Goal: Task Accomplishment & Management: Use online tool/utility

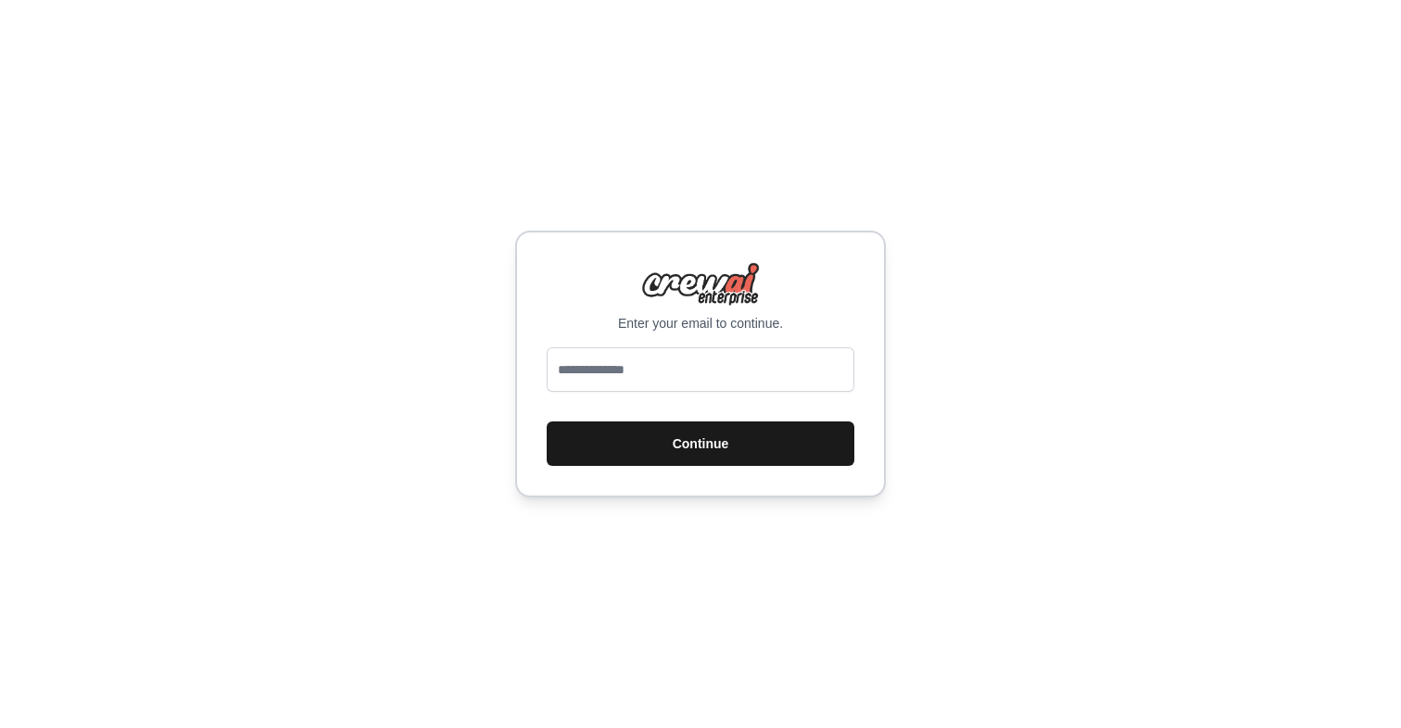
click at [638, 455] on button "Continue" at bounding box center [700, 443] width 308 height 44
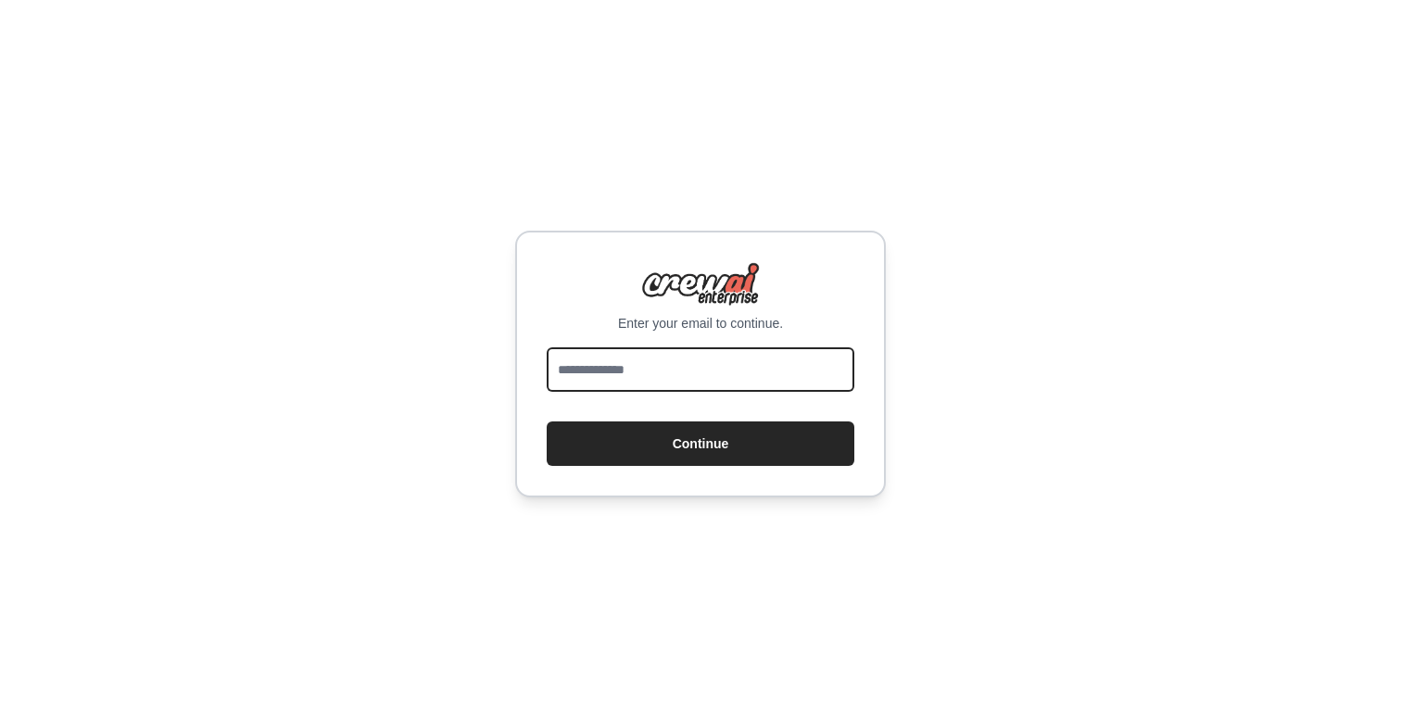
click at [638, 374] on input "email" at bounding box center [700, 369] width 308 height 44
type input "**********"
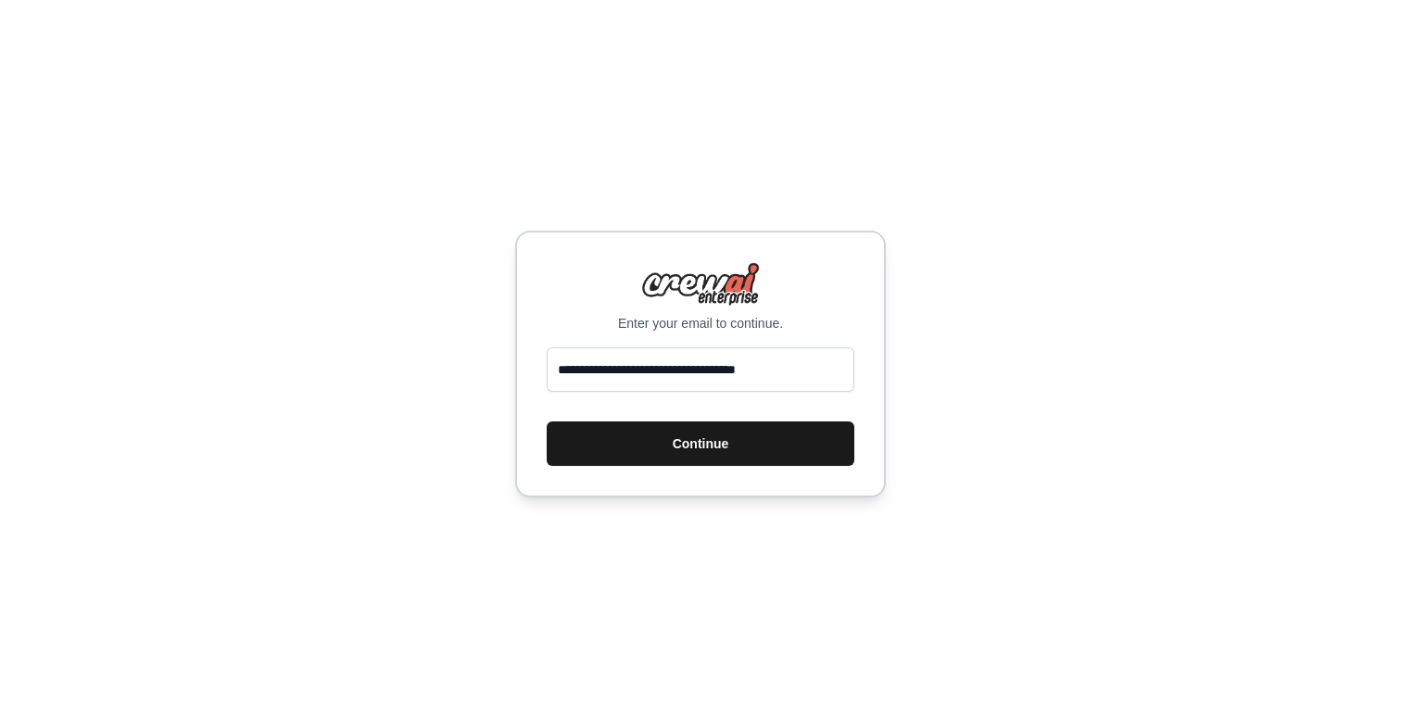
click at [704, 461] on button "Continue" at bounding box center [700, 443] width 308 height 44
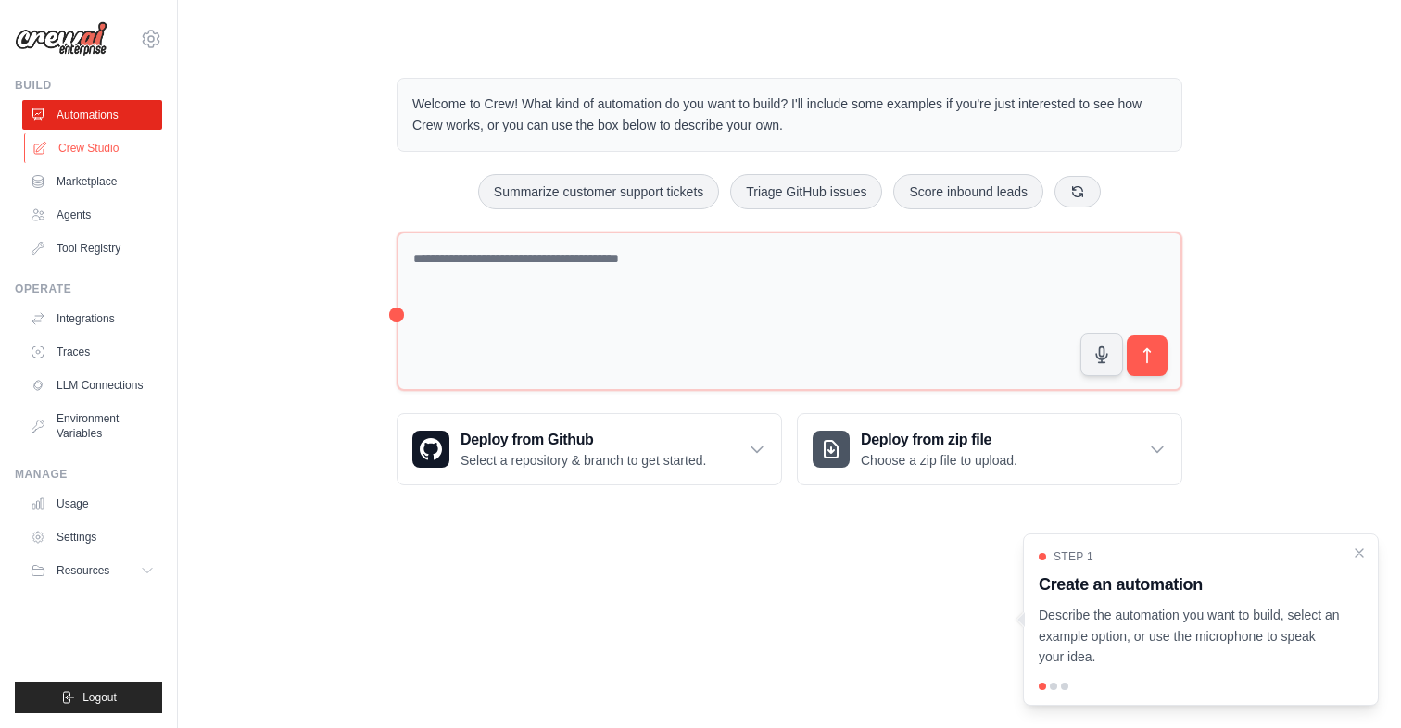
click at [104, 146] on link "Crew Studio" at bounding box center [94, 148] width 140 height 30
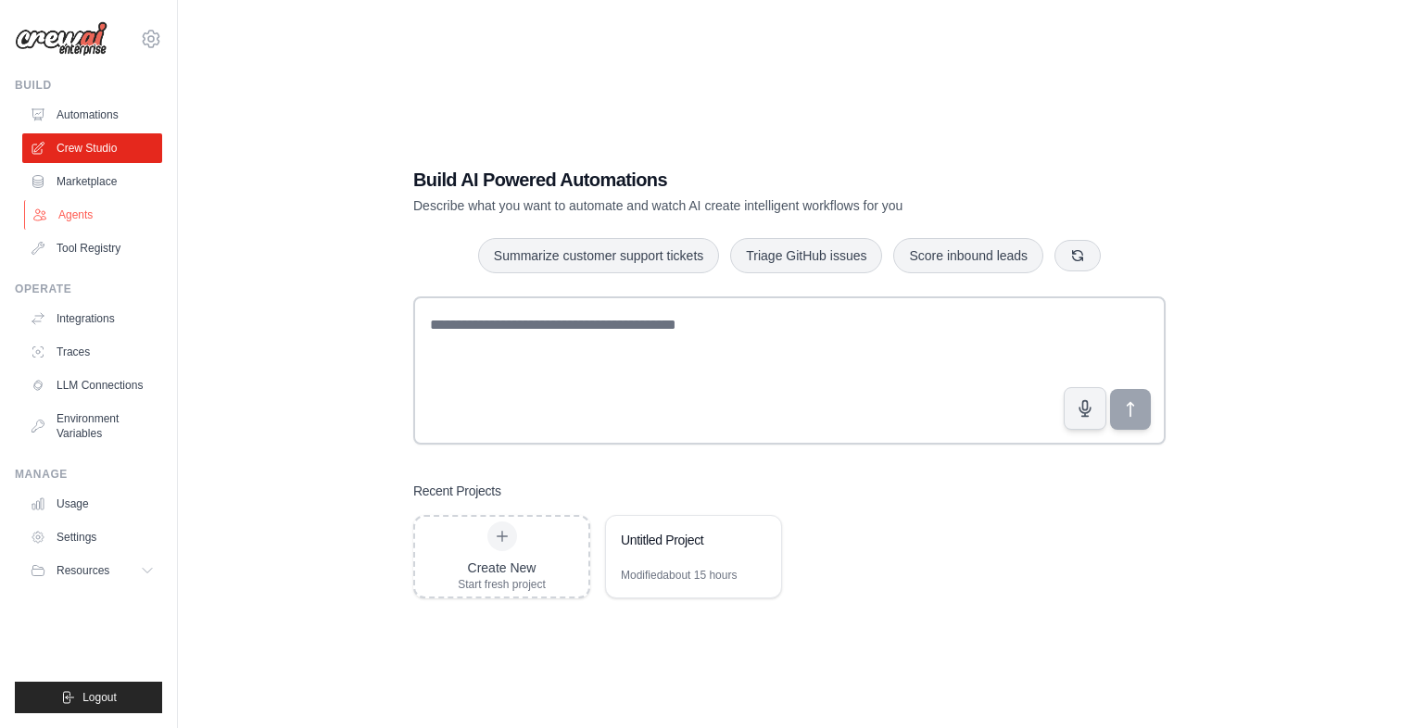
click at [64, 217] on link "Agents" at bounding box center [94, 215] width 140 height 30
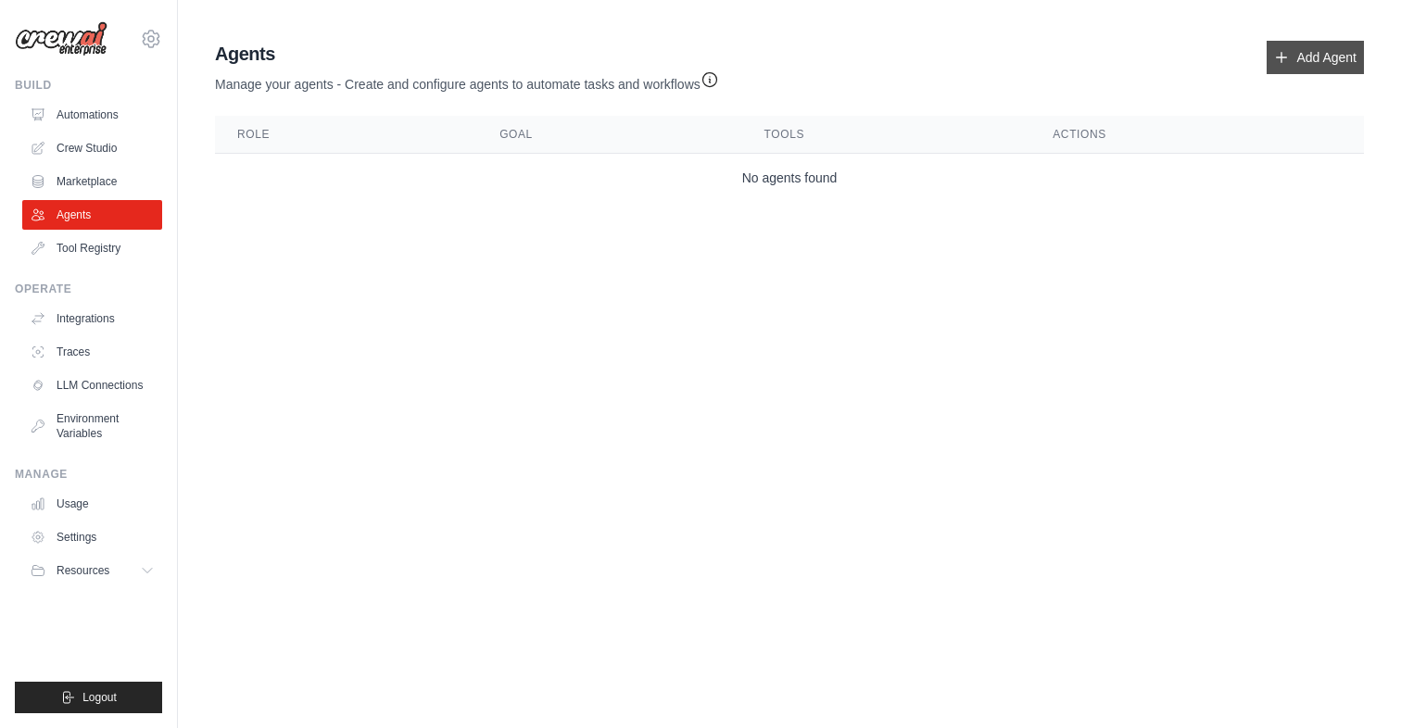
click at [1313, 62] on link "Add Agent" at bounding box center [1314, 57] width 97 height 33
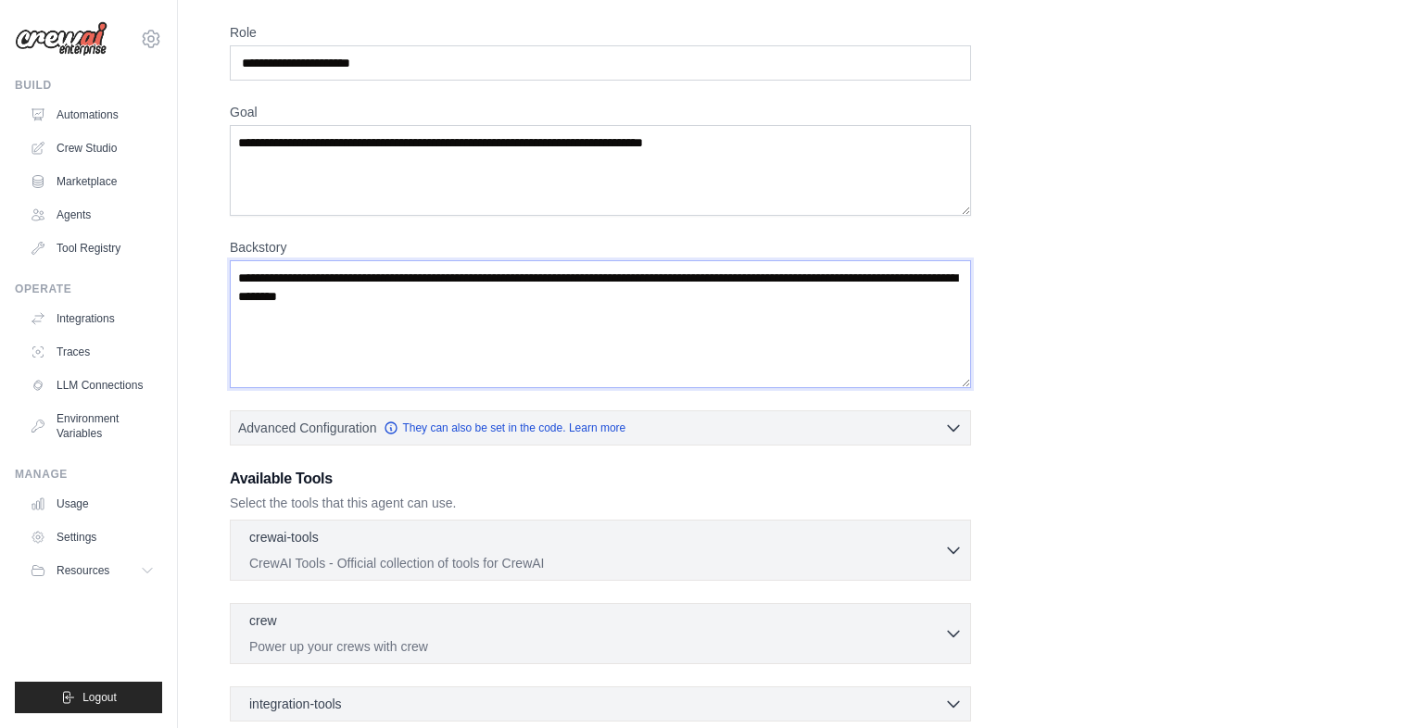
click at [433, 327] on textarea "Backstory" at bounding box center [600, 324] width 741 height 128
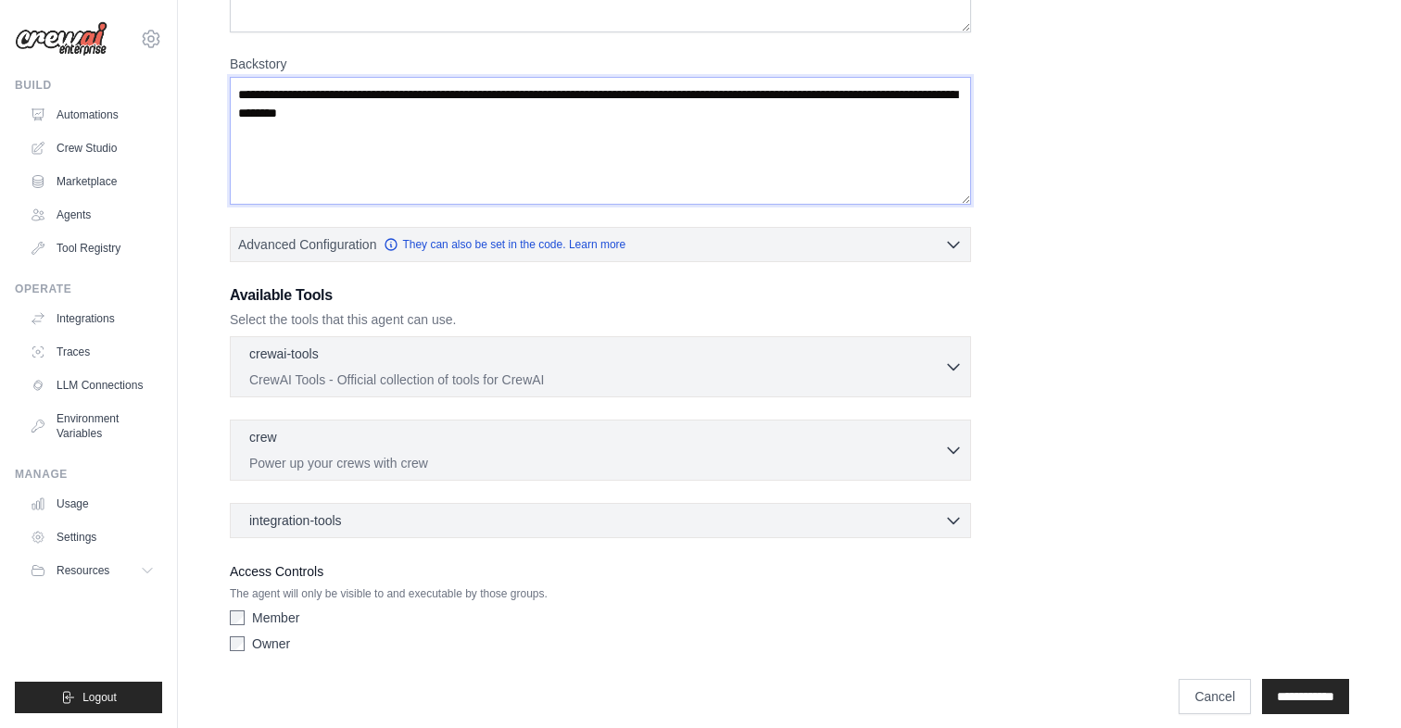
scroll to position [266, 0]
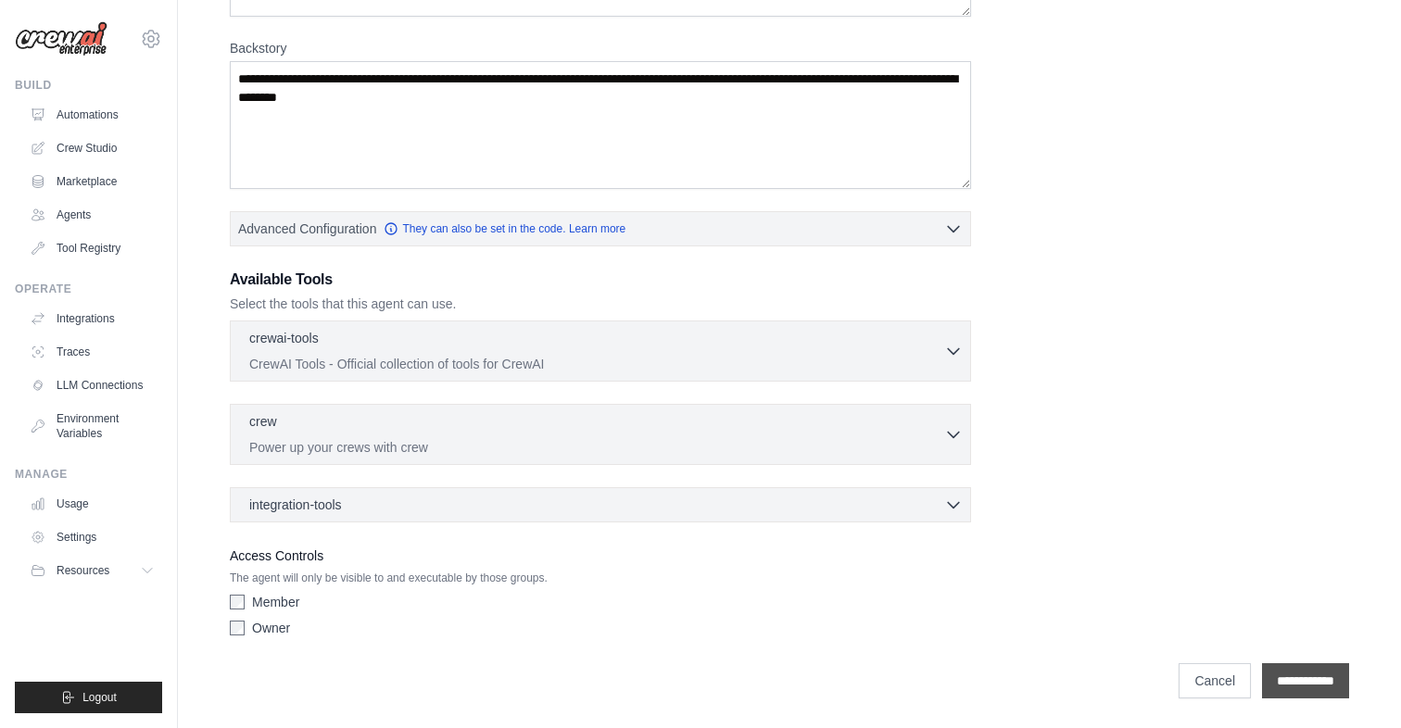
click at [1283, 678] on input "**********" at bounding box center [1305, 680] width 87 height 35
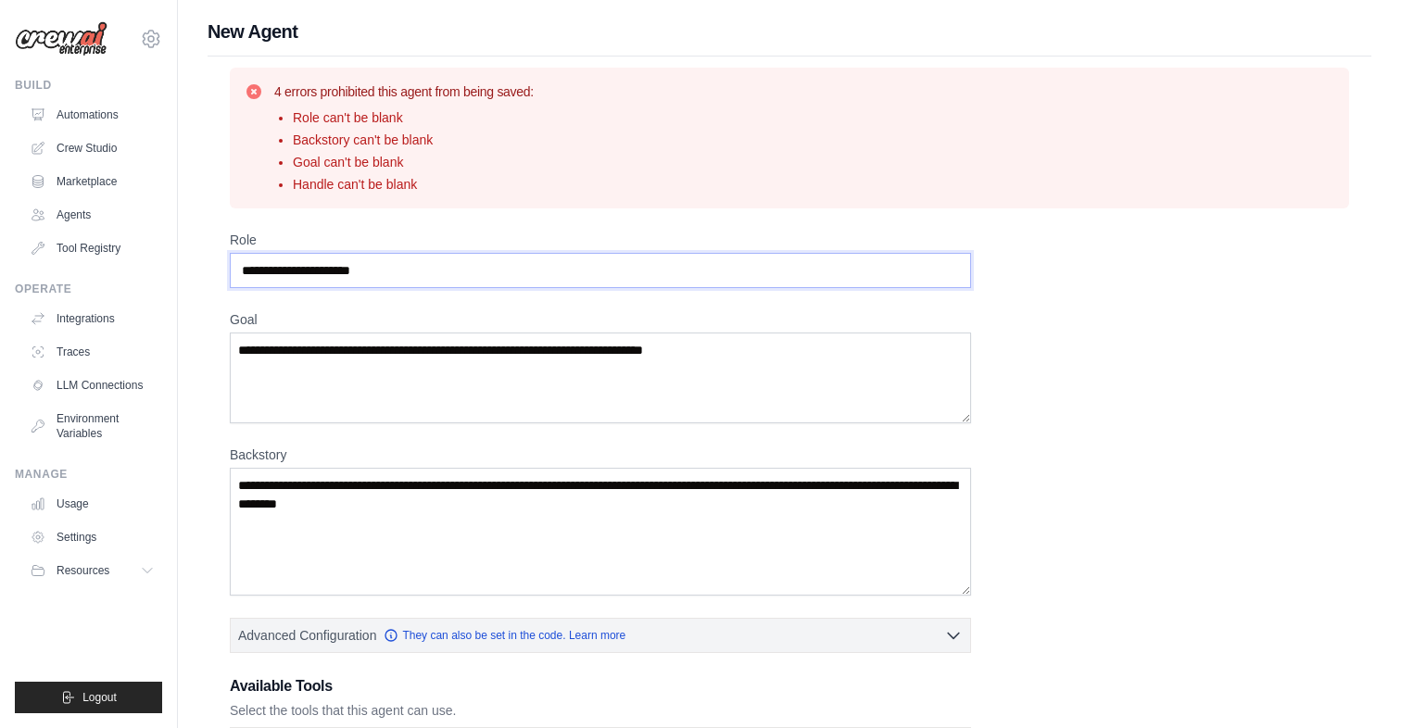
click at [447, 256] on input "Role" at bounding box center [600, 270] width 741 height 35
click at [67, 496] on link "Usage" at bounding box center [94, 504] width 140 height 30
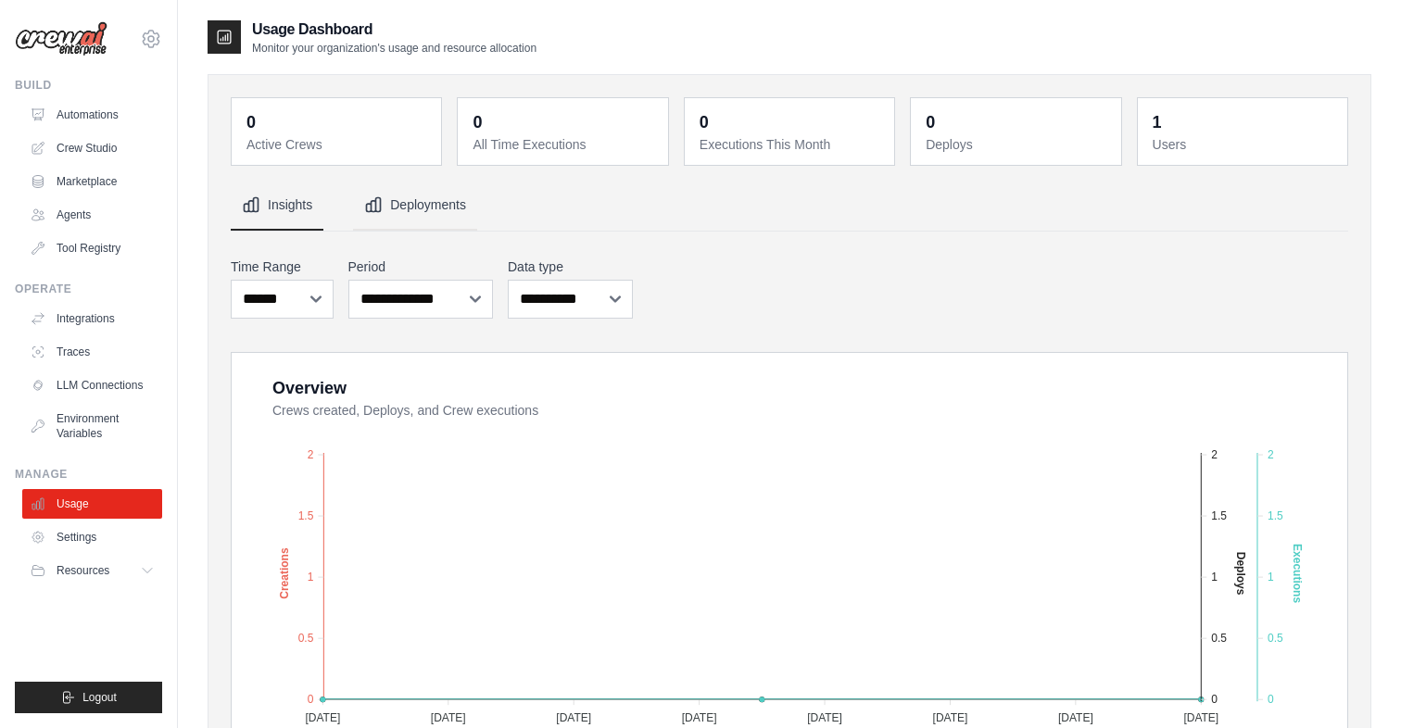
click at [430, 214] on button "Deployments" at bounding box center [415, 206] width 124 height 50
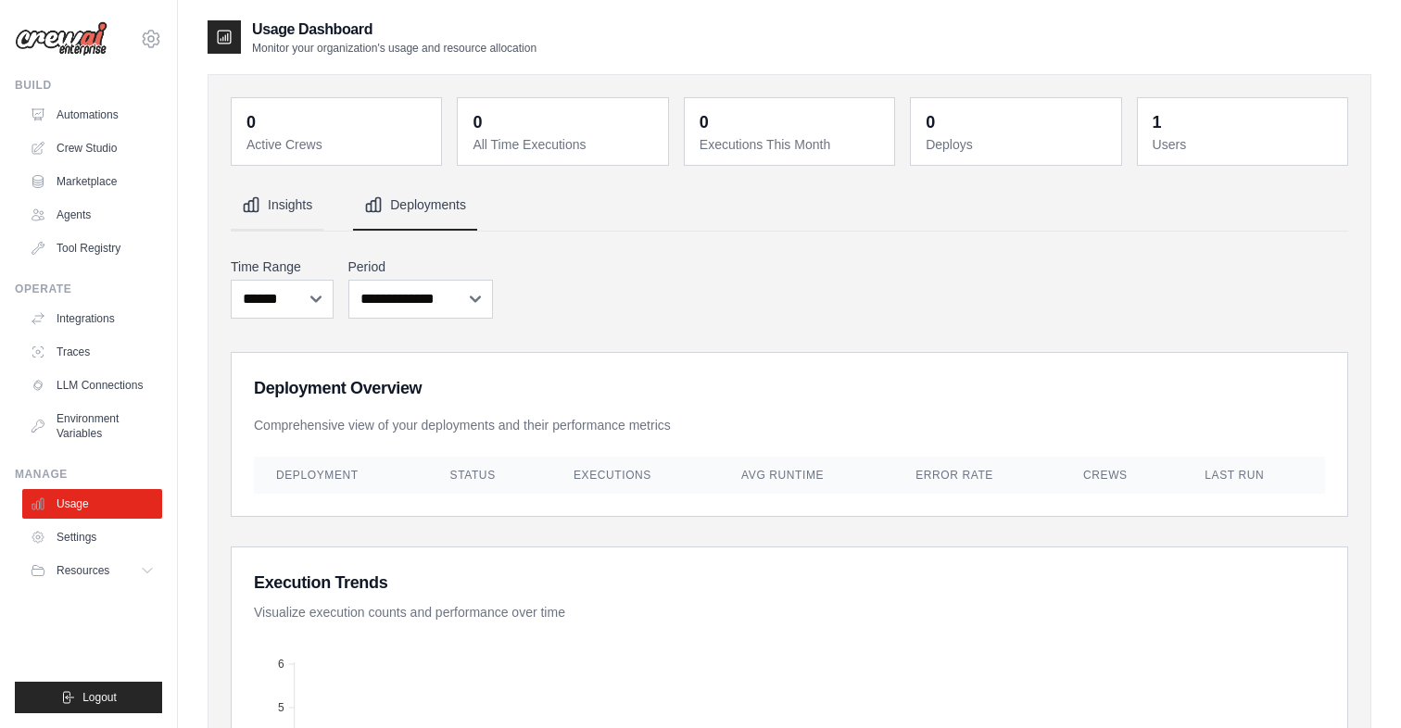
click at [280, 204] on button "Insights" at bounding box center [277, 206] width 93 height 50
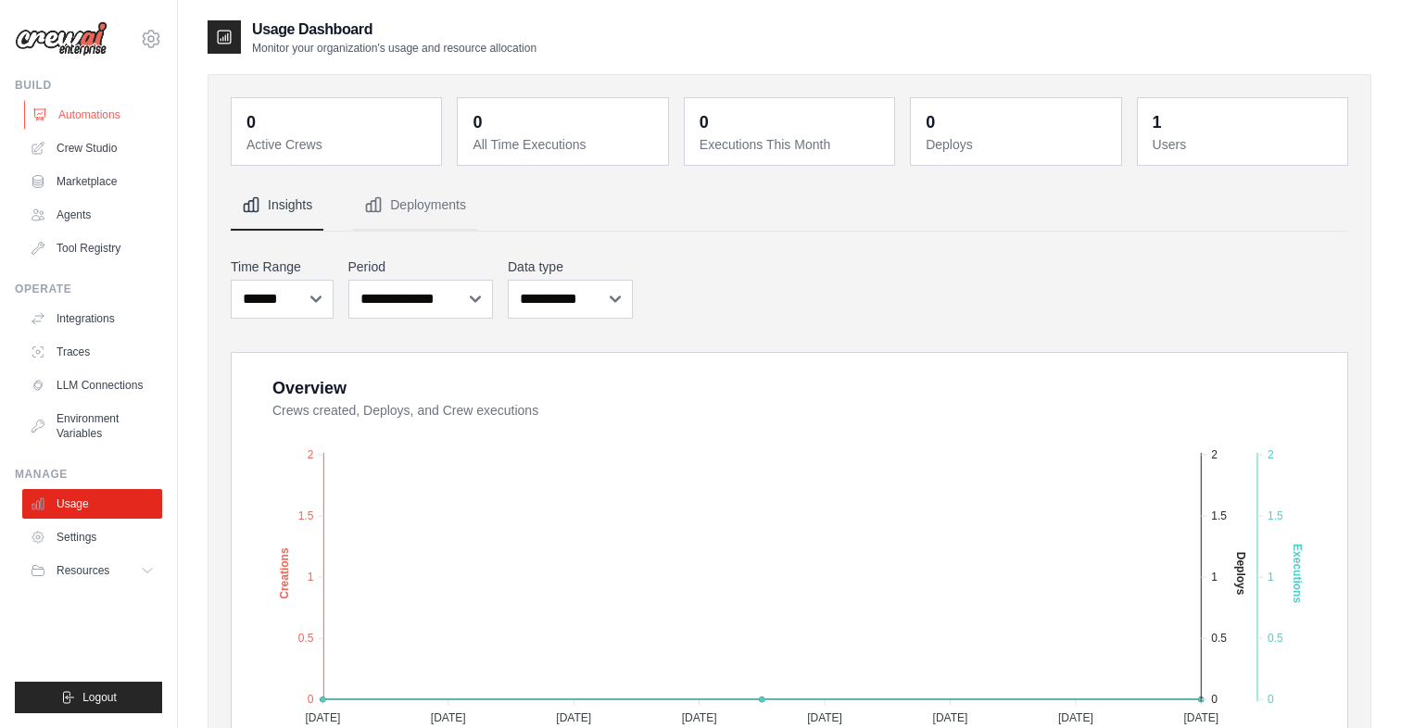
click at [72, 122] on link "Automations" at bounding box center [94, 115] width 140 height 30
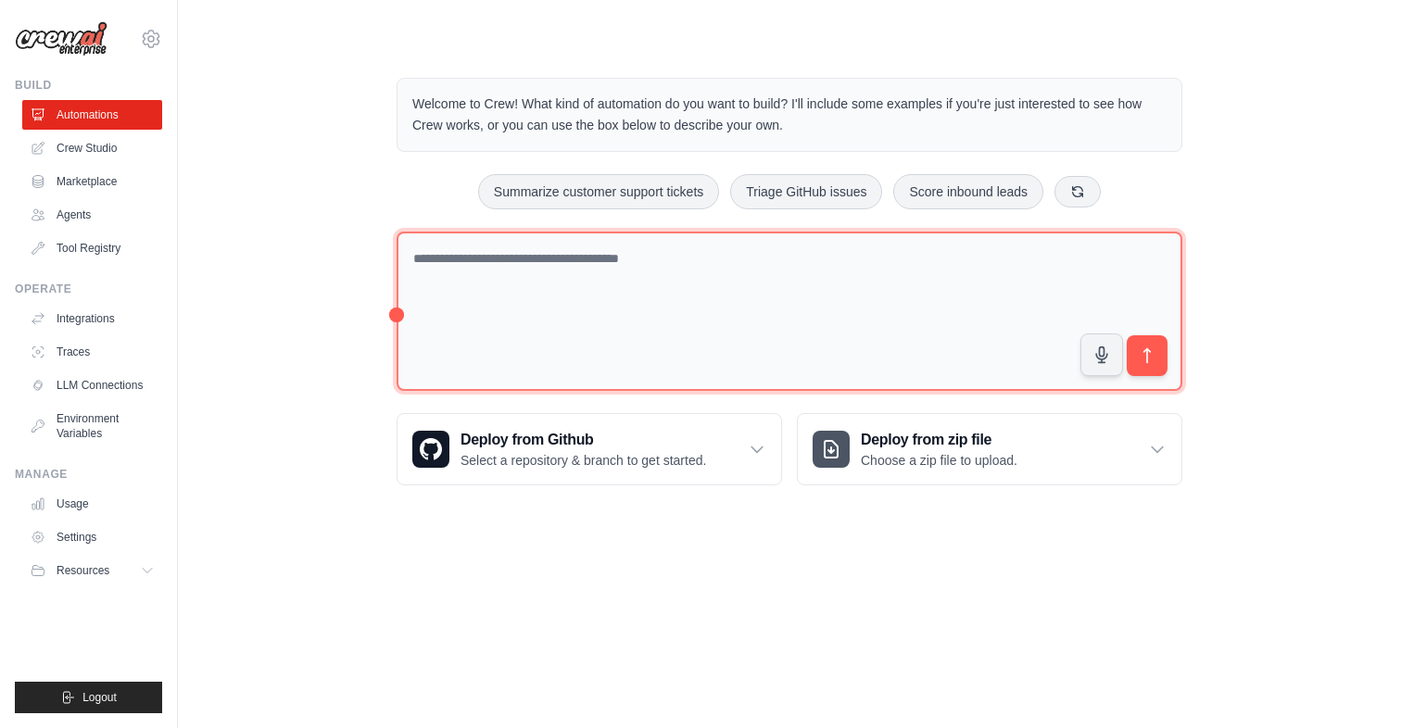
click at [482, 264] on textarea at bounding box center [788, 312] width 785 height 160
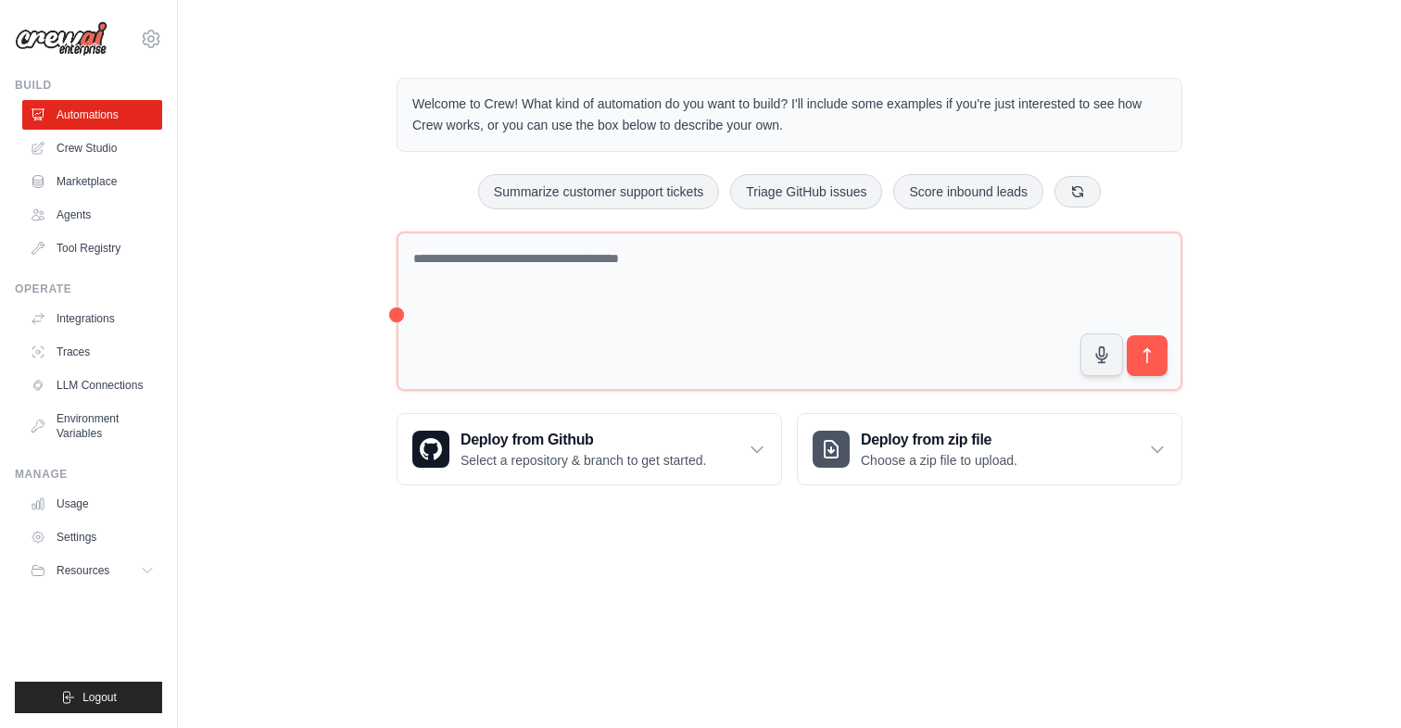
click at [553, 530] on main "Welcome to Crew! What kind of automation do you want to build? I'll include som…" at bounding box center [789, 267] width 1223 height 534
click at [634, 189] on button "Summarize customer support tickets" at bounding box center [598, 190] width 241 height 35
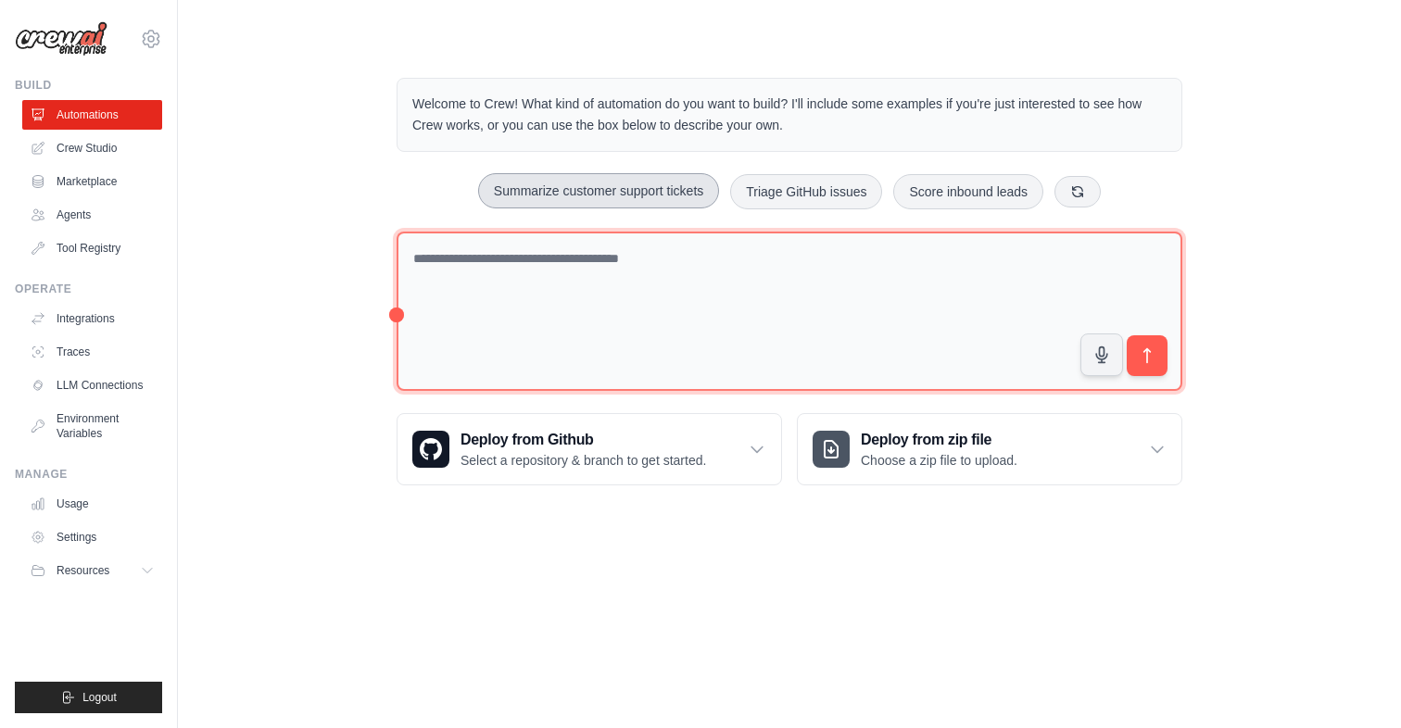
type textarea "**********"
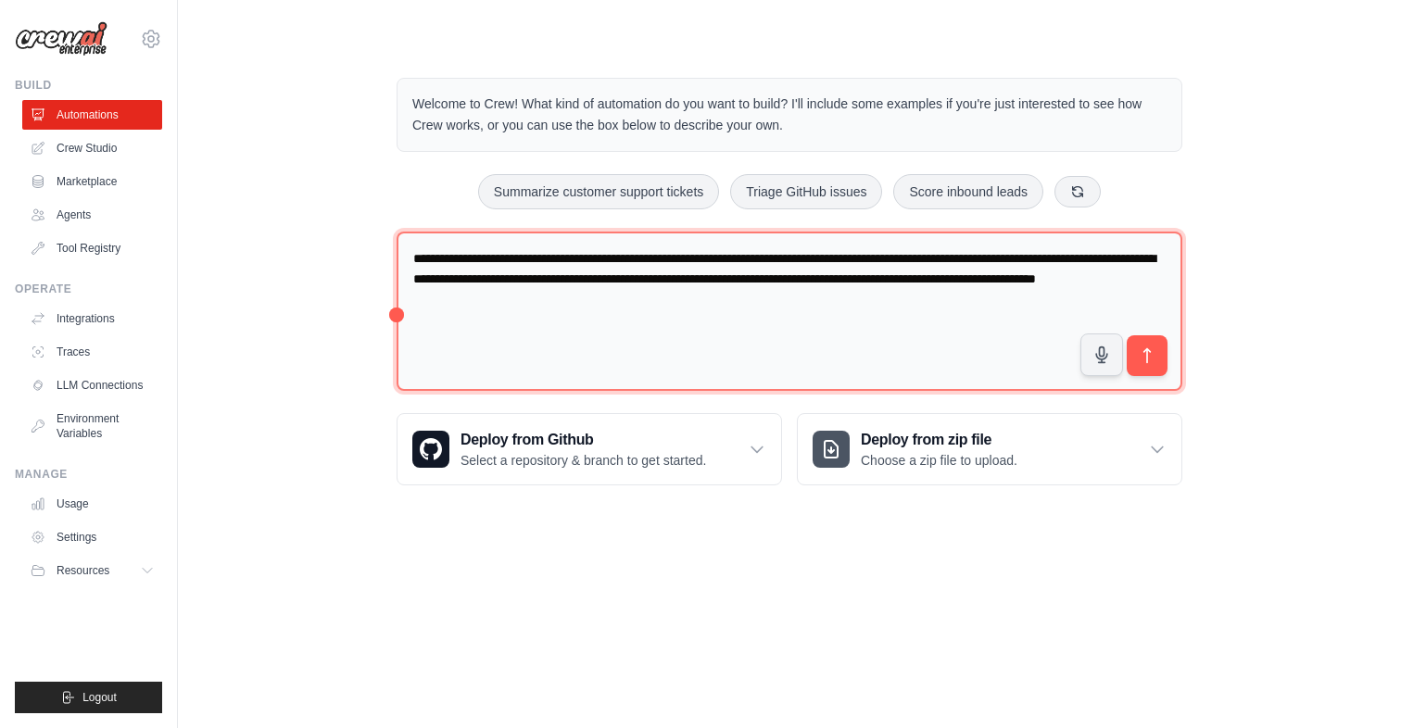
click at [524, 273] on textarea "**********" at bounding box center [788, 312] width 785 height 160
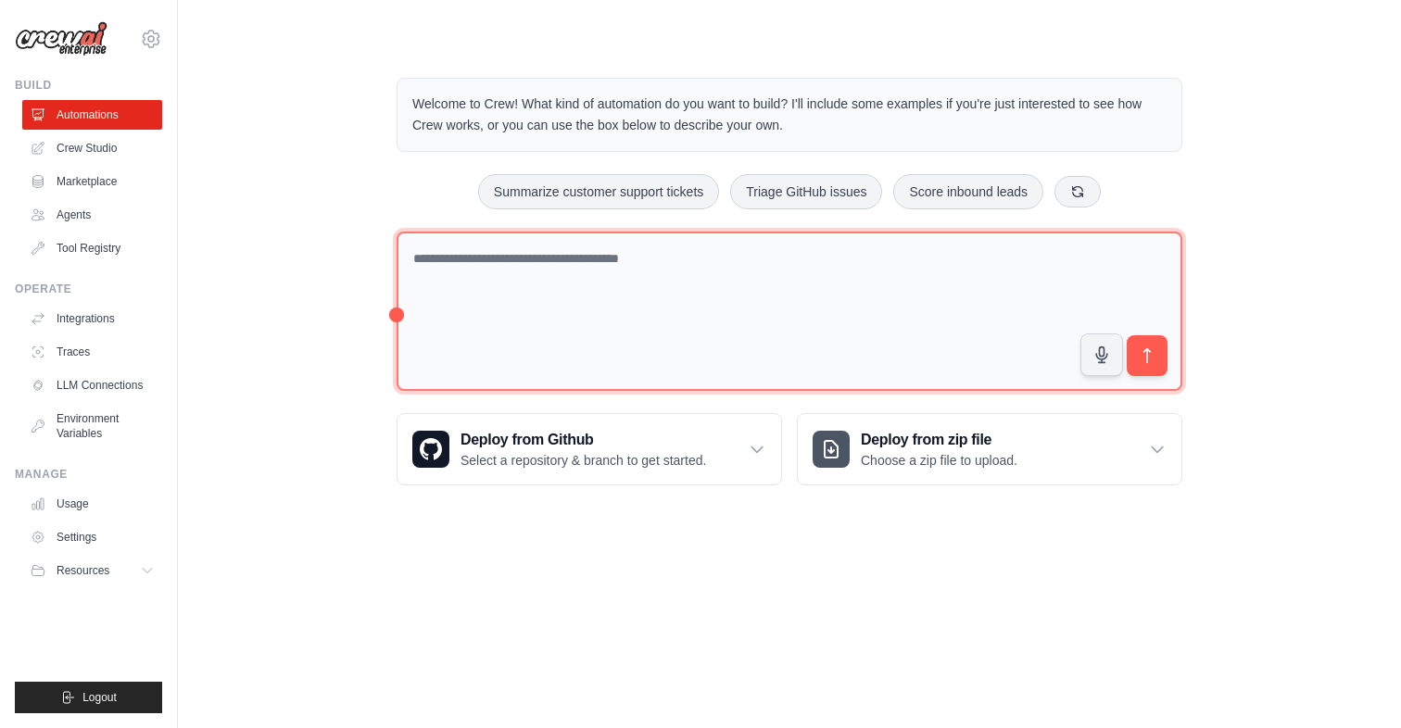
click at [917, 316] on textarea at bounding box center [788, 312] width 785 height 160
type textarea "**********"
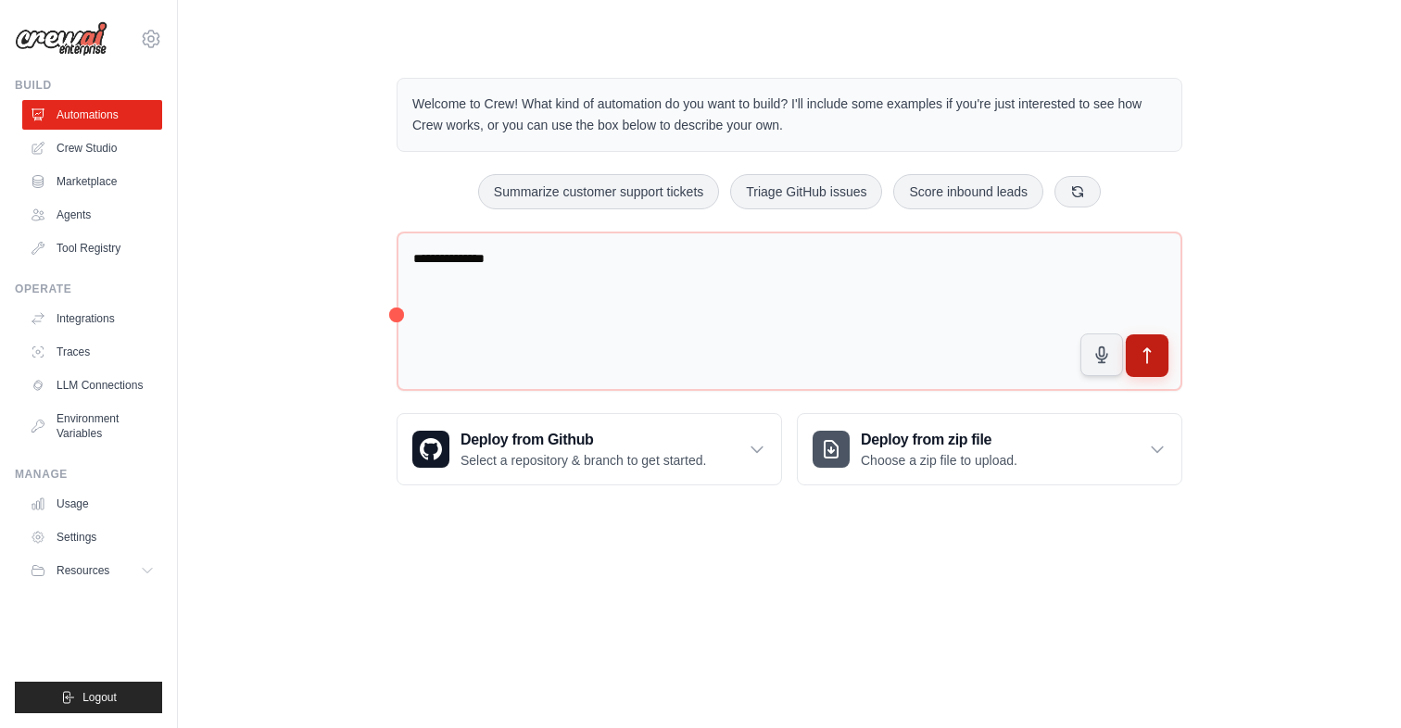
click at [1158, 353] on button "submit" at bounding box center [1146, 355] width 43 height 43
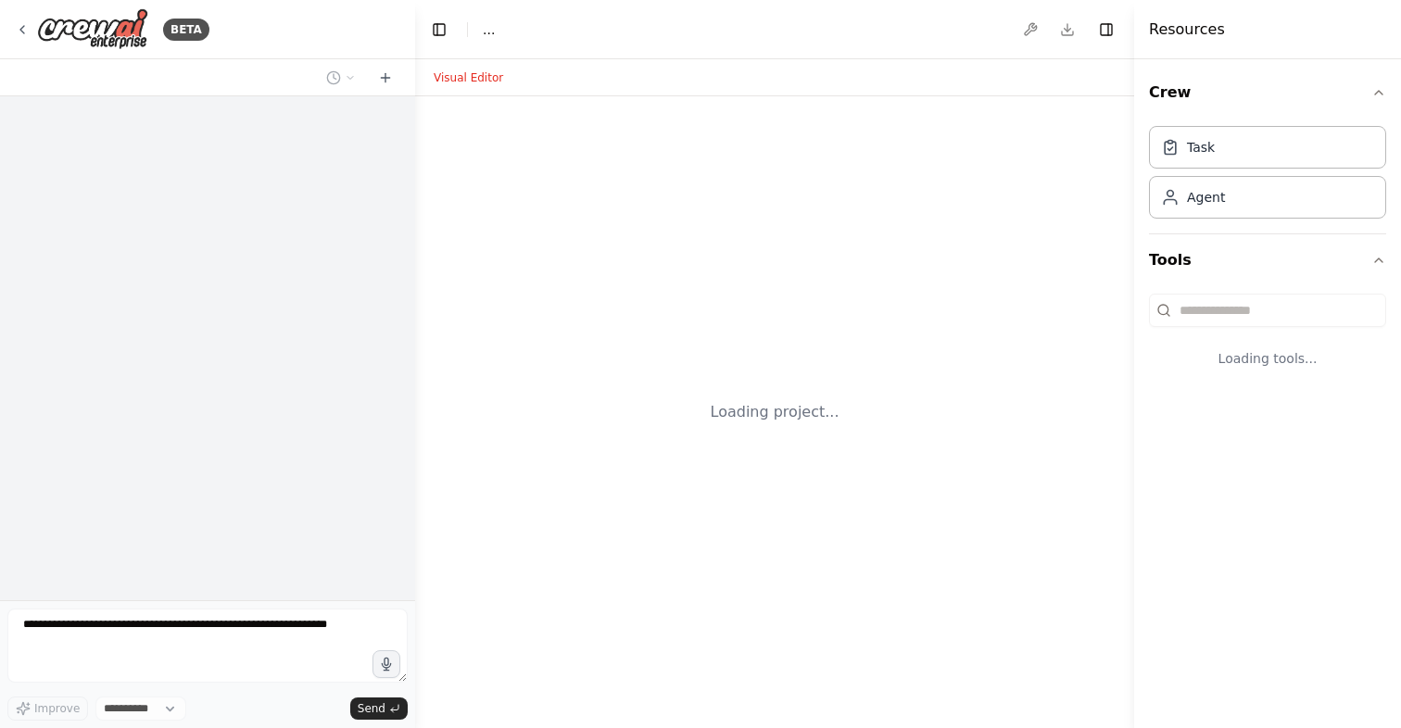
select select "****"
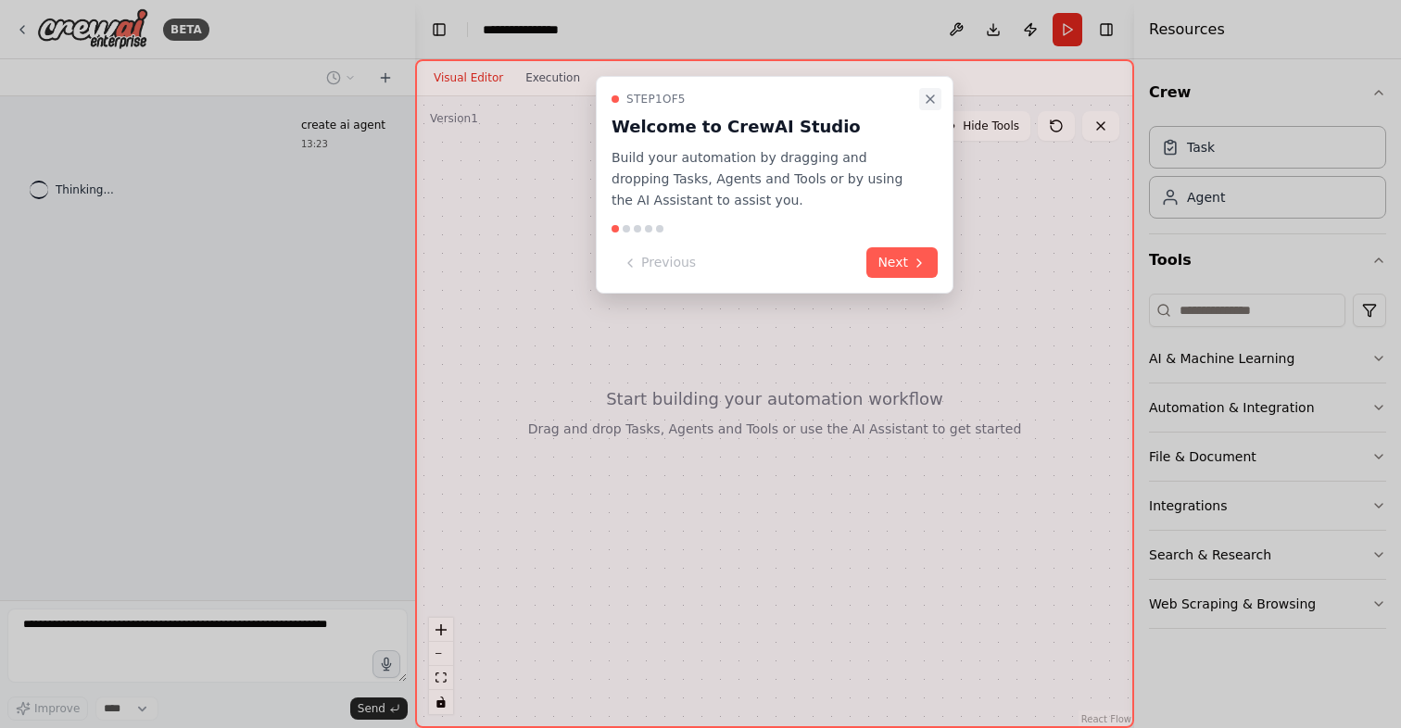
click at [929, 95] on icon "Close walkthrough" at bounding box center [930, 99] width 15 height 15
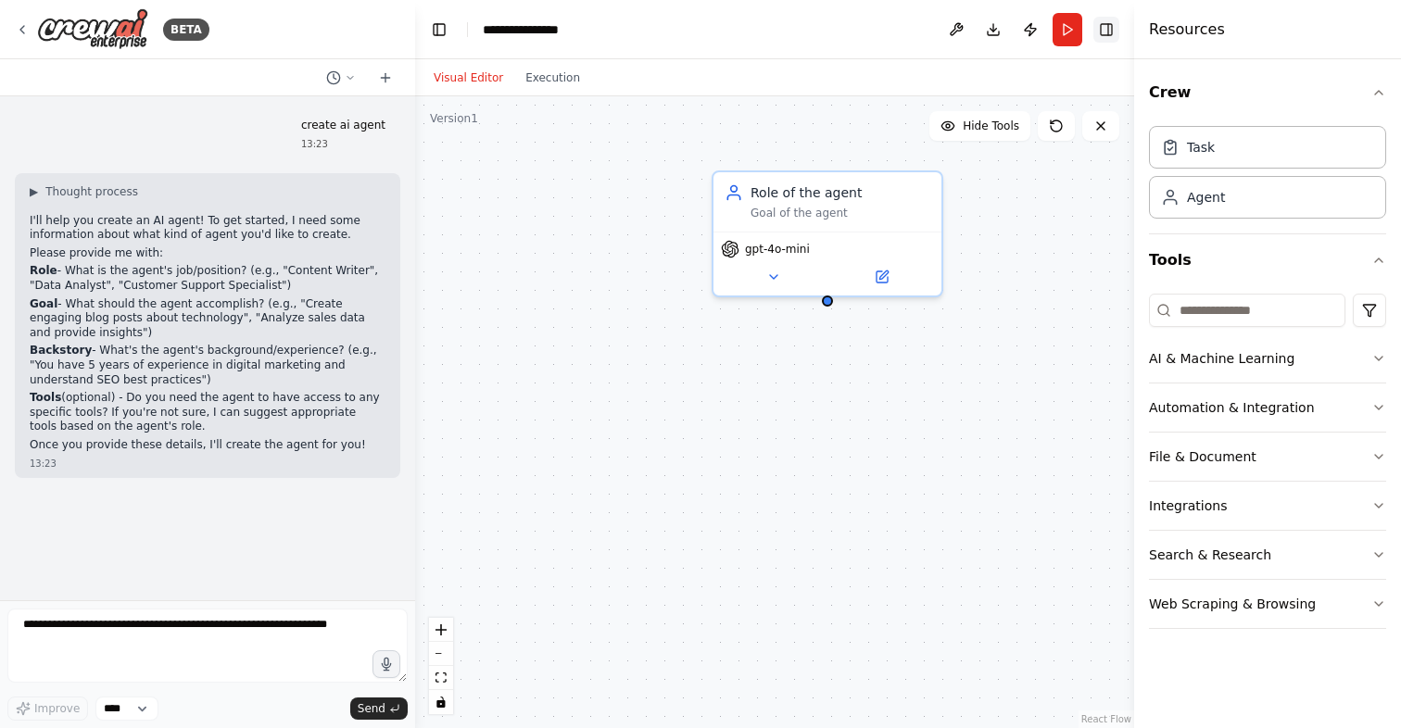
click at [1107, 26] on button "Toggle Right Sidebar" at bounding box center [1106, 30] width 26 height 26
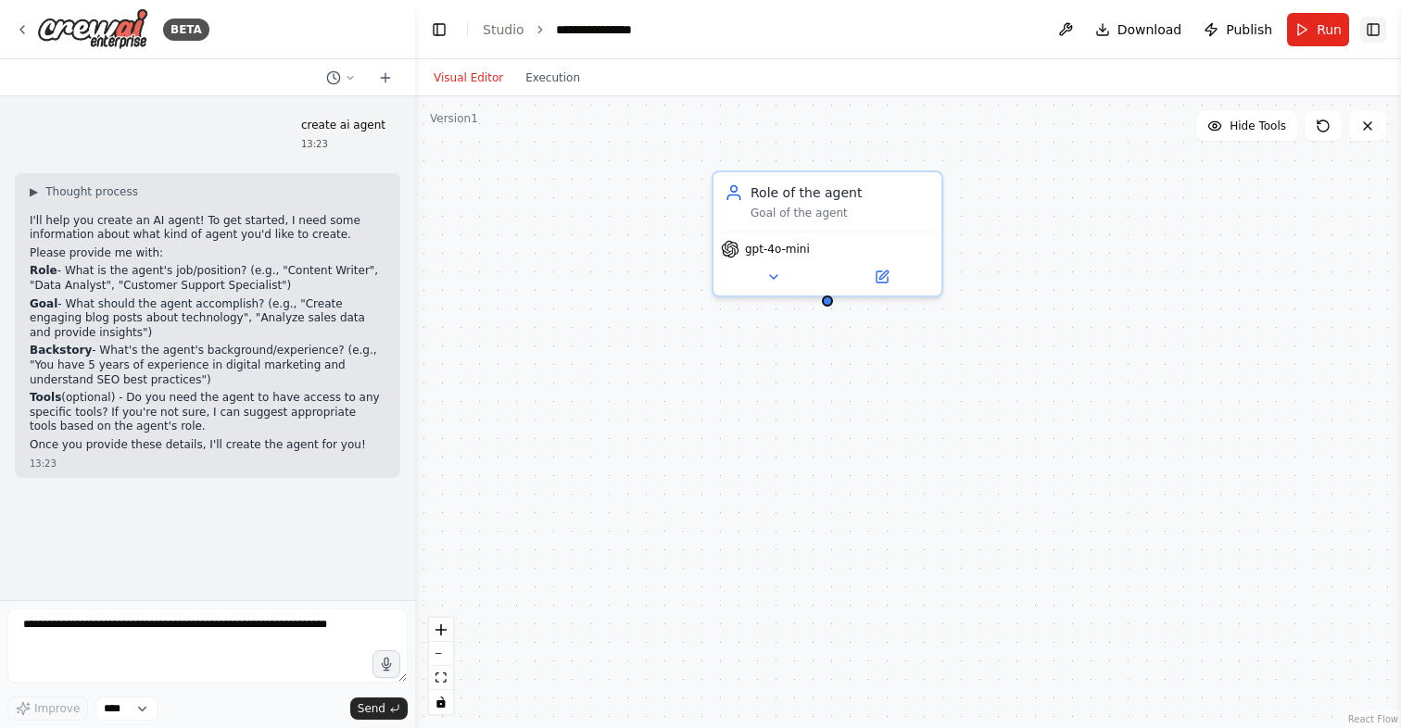
click at [1374, 30] on button "Toggle Right Sidebar" at bounding box center [1373, 30] width 26 height 26
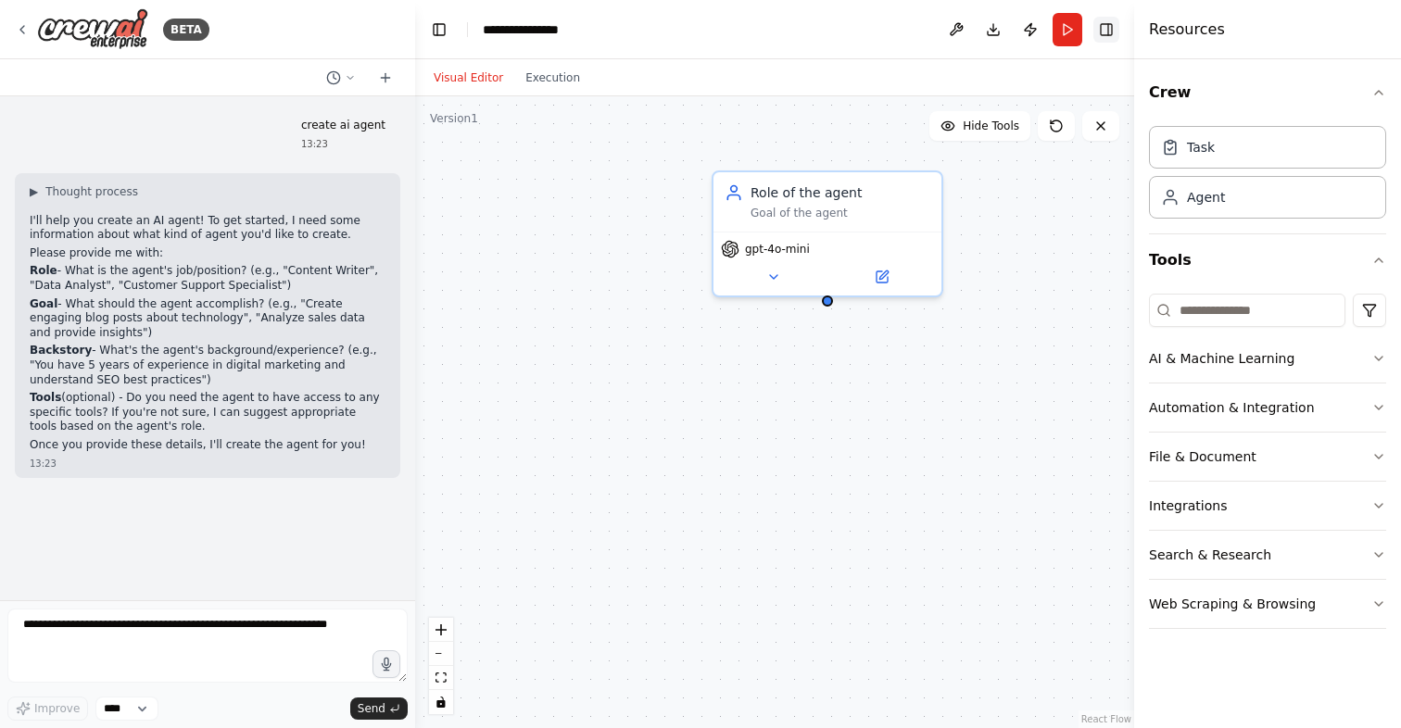
click at [1109, 39] on button "Toggle Right Sidebar" at bounding box center [1106, 30] width 26 height 26
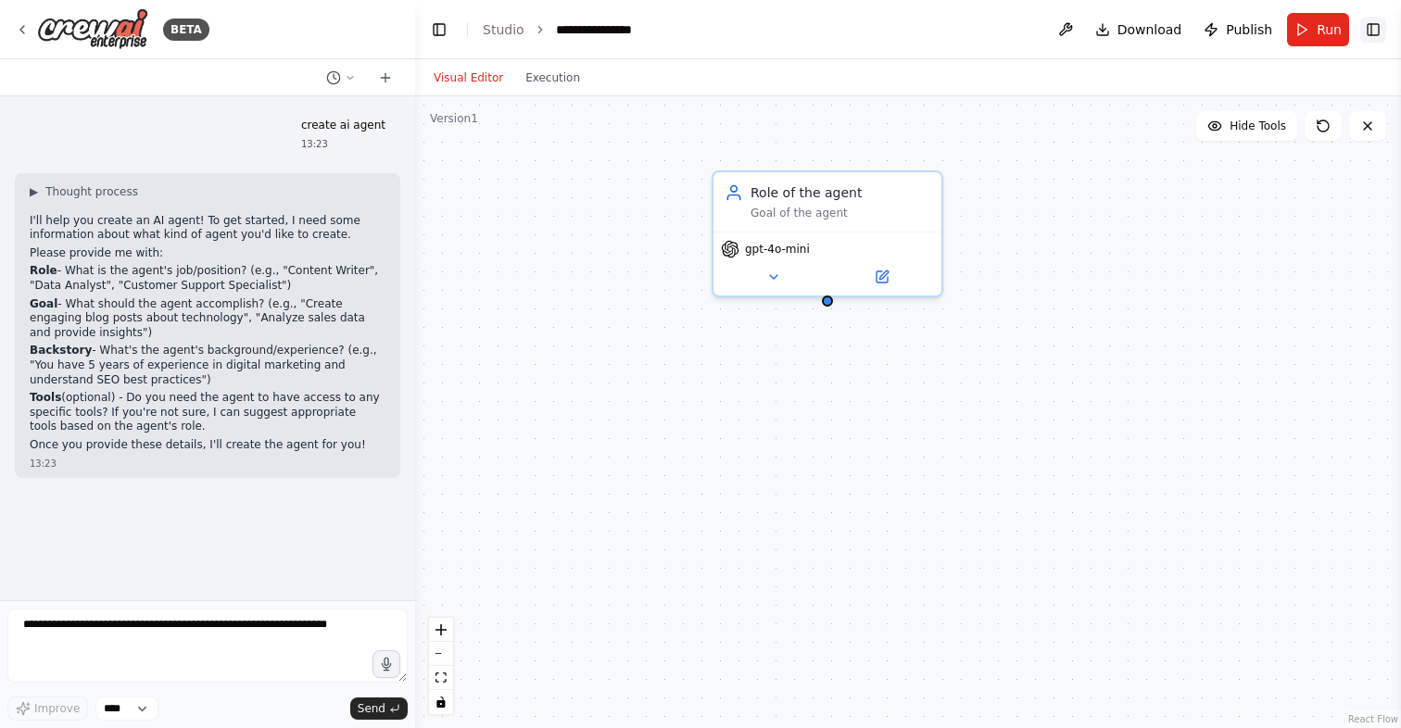
click at [1371, 28] on button "Toggle Right Sidebar" at bounding box center [1373, 30] width 26 height 26
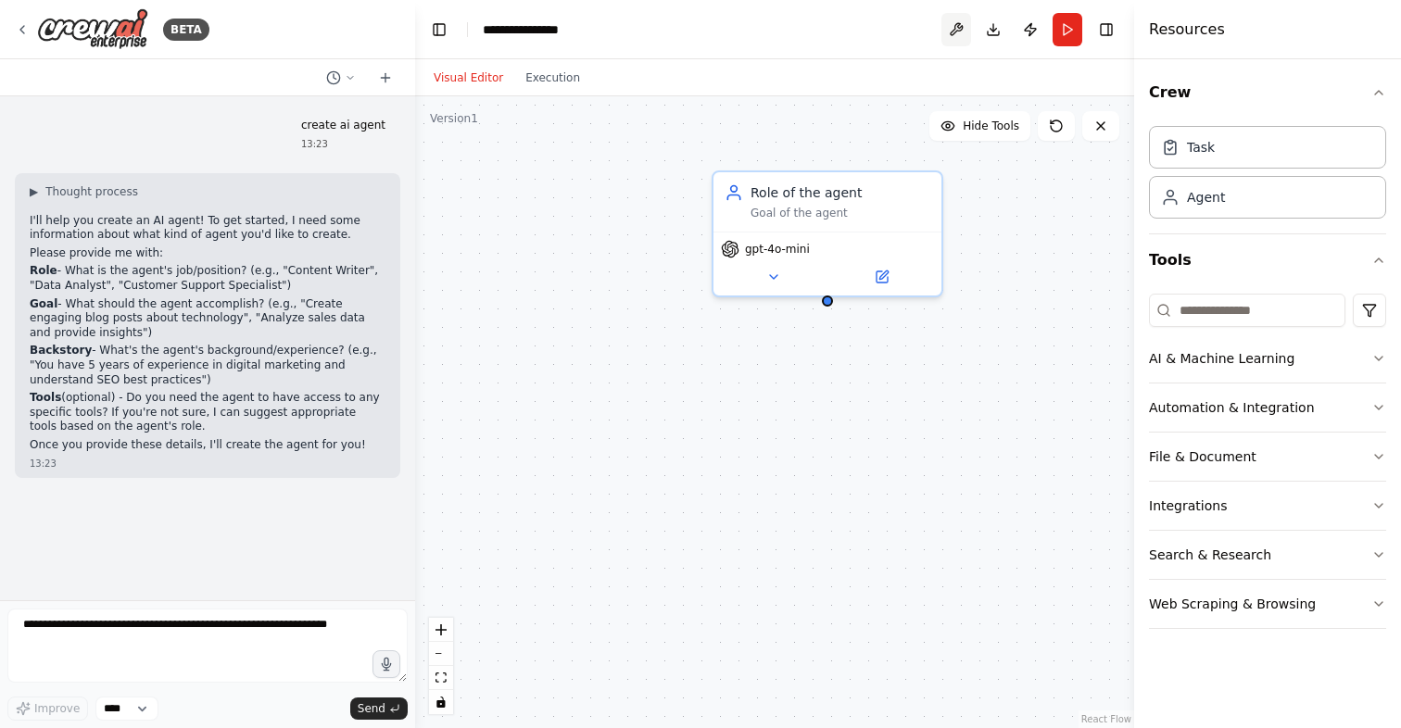
click at [961, 25] on button at bounding box center [956, 29] width 30 height 33
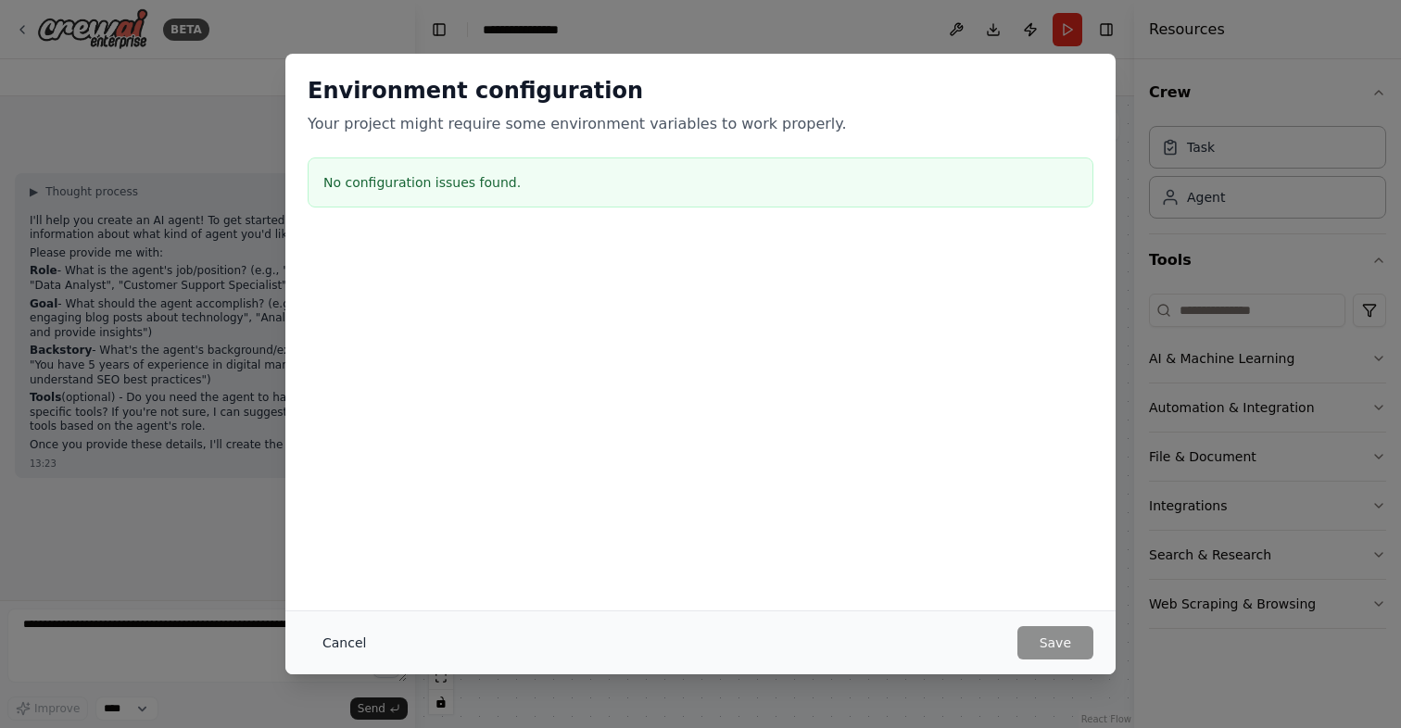
click at [345, 645] on button "Cancel" at bounding box center [344, 642] width 73 height 33
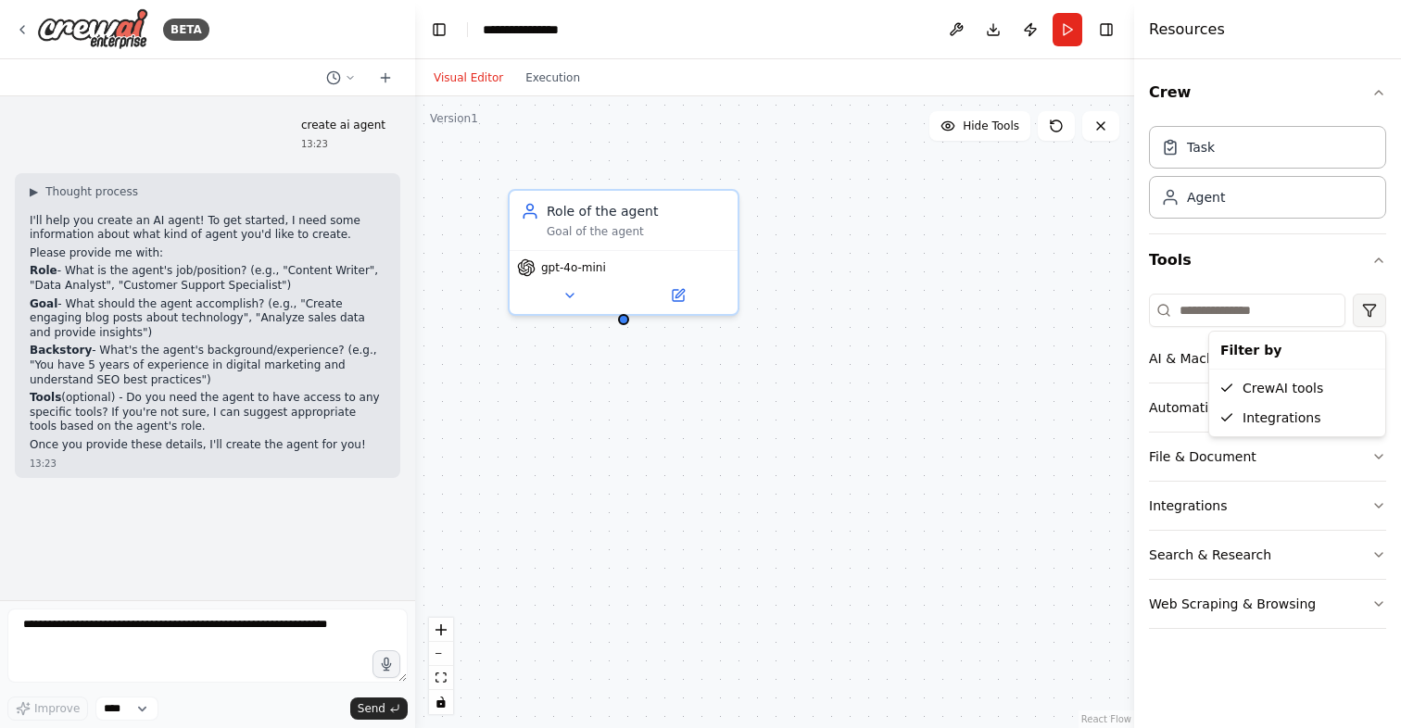
click at [1380, 318] on html "**********" at bounding box center [700, 364] width 1401 height 728
click at [1367, 264] on html "**********" at bounding box center [700, 364] width 1401 height 728
click at [1375, 264] on icon "button" at bounding box center [1378, 260] width 15 height 15
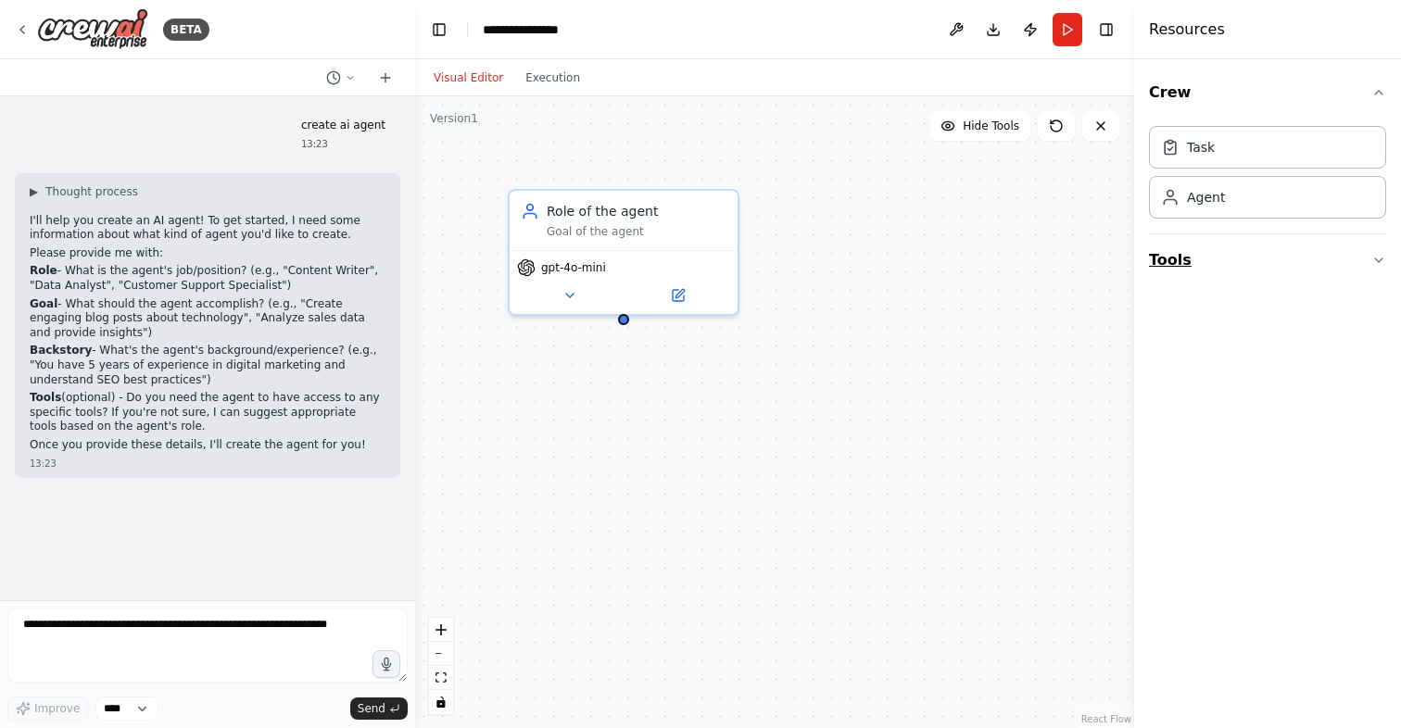
click at [1375, 264] on icon "button" at bounding box center [1378, 260] width 15 height 15
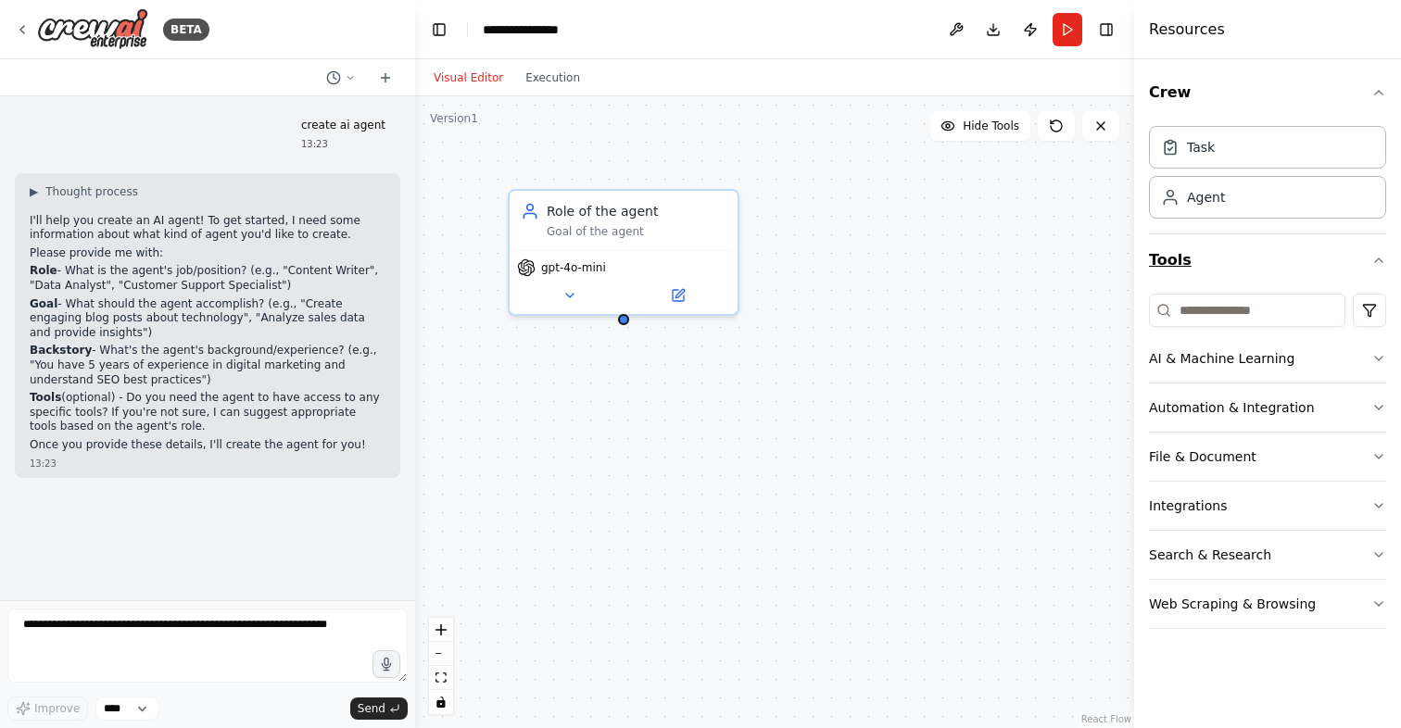
click at [1375, 264] on icon "button" at bounding box center [1378, 260] width 15 height 15
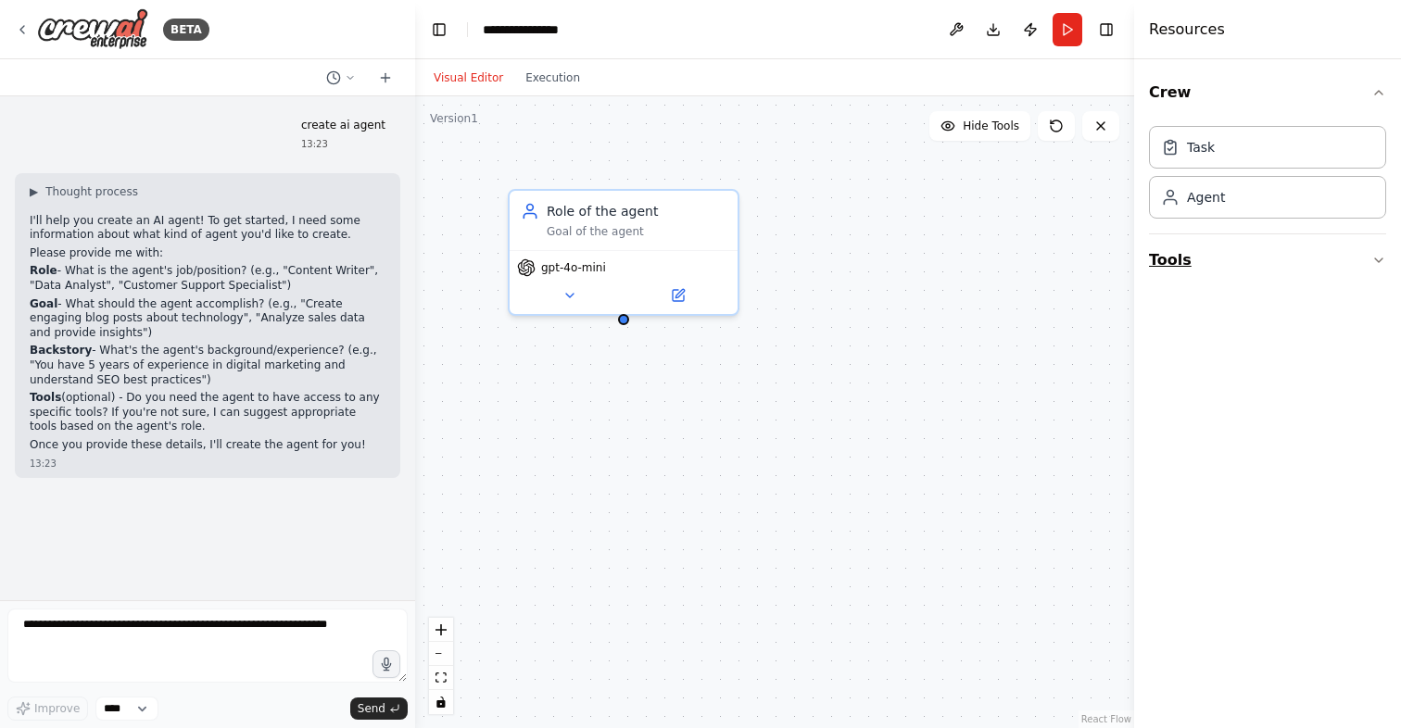
click at [1375, 264] on icon "button" at bounding box center [1378, 260] width 15 height 15
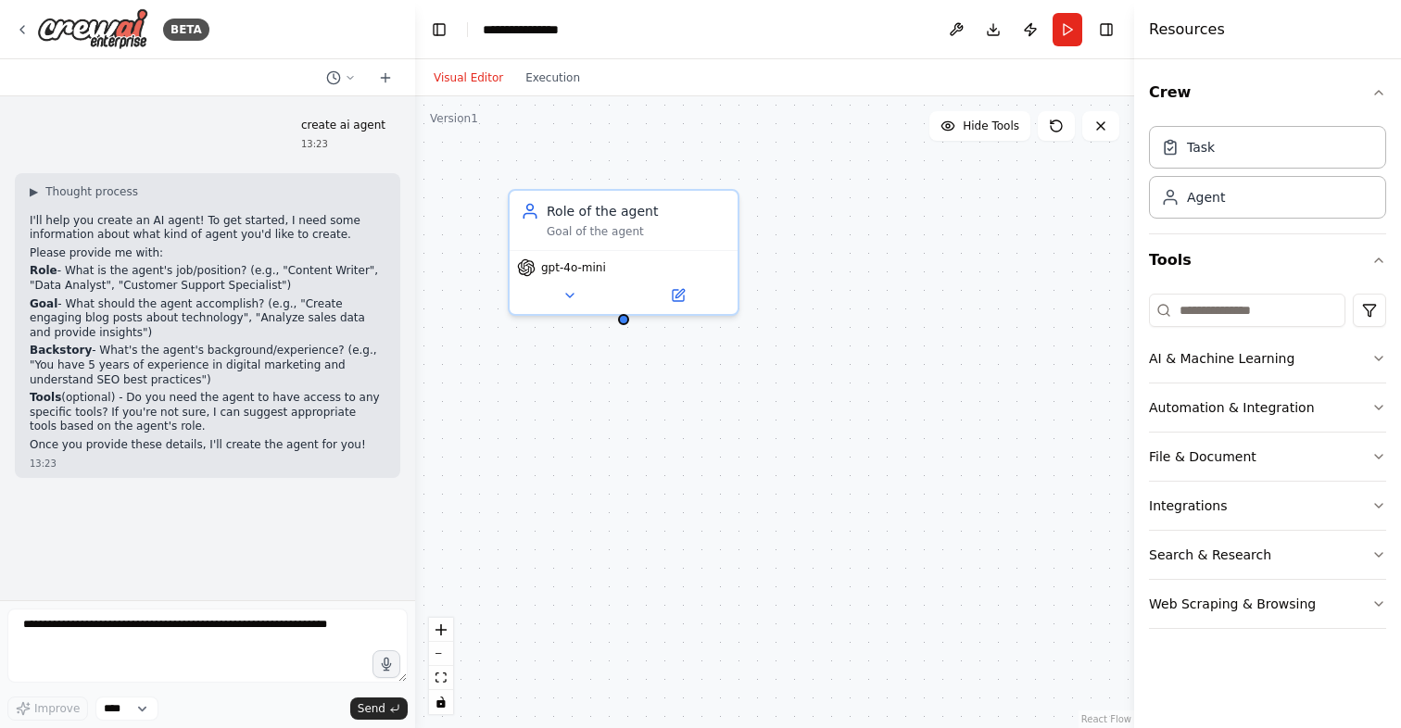
click at [1106, 719] on link "React Flow" at bounding box center [1106, 719] width 50 height 10
drag, startPoint x: 625, startPoint y: 320, endPoint x: 862, endPoint y: 449, distance: 270.3
click at [862, 449] on div "Role of the agent Goal of the agent gpt-4o-mini" at bounding box center [774, 412] width 719 height 632
click at [572, 268] on span "gpt-4o-mini" at bounding box center [573, 264] width 65 height 15
click at [571, 300] on button at bounding box center [569, 292] width 105 height 22
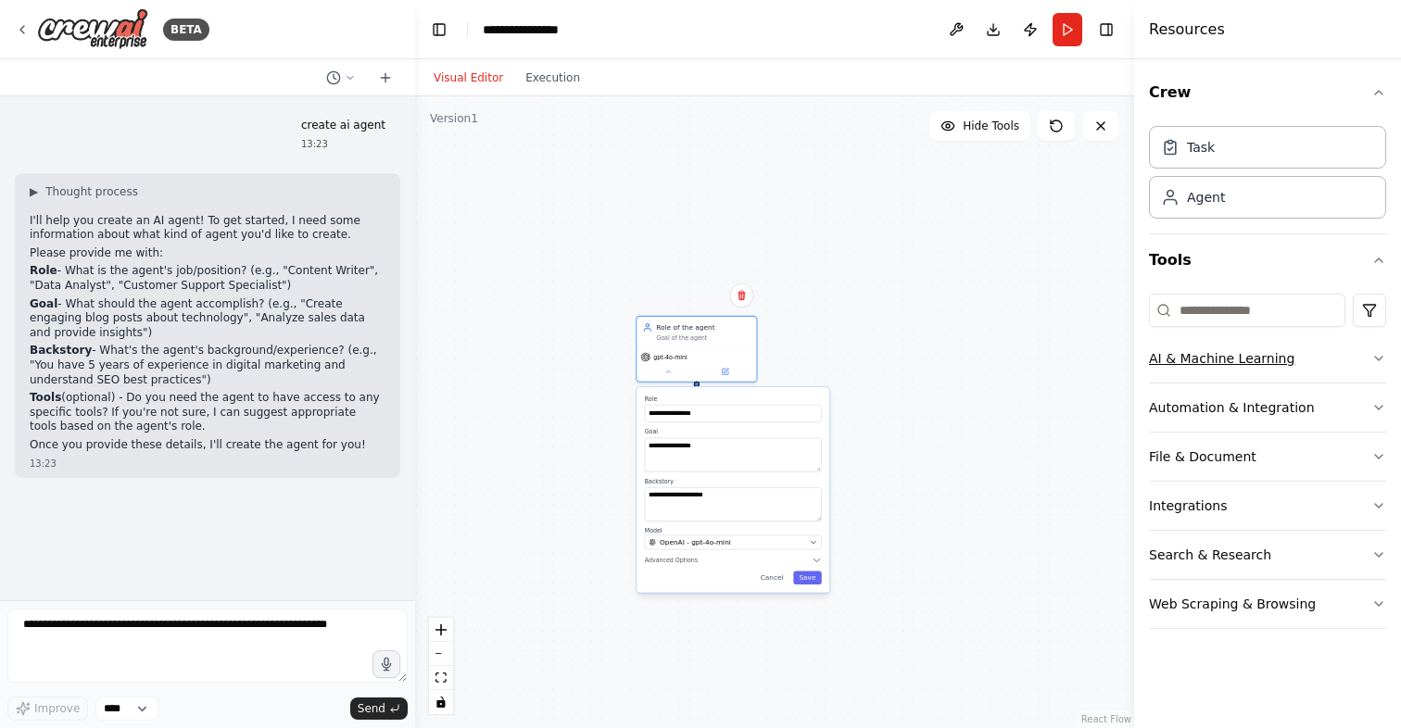
click at [1285, 362] on button "AI & Machine Learning" at bounding box center [1267, 358] width 237 height 48
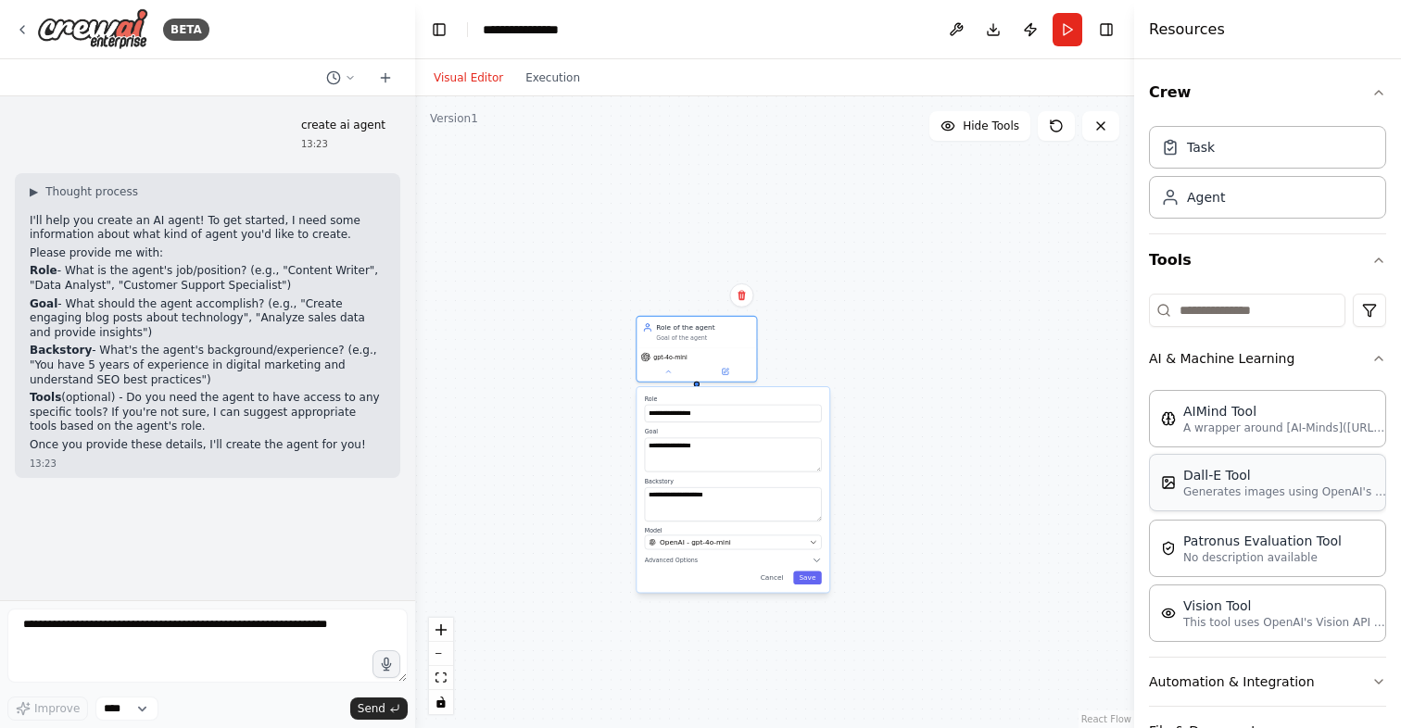
scroll to position [78, 0]
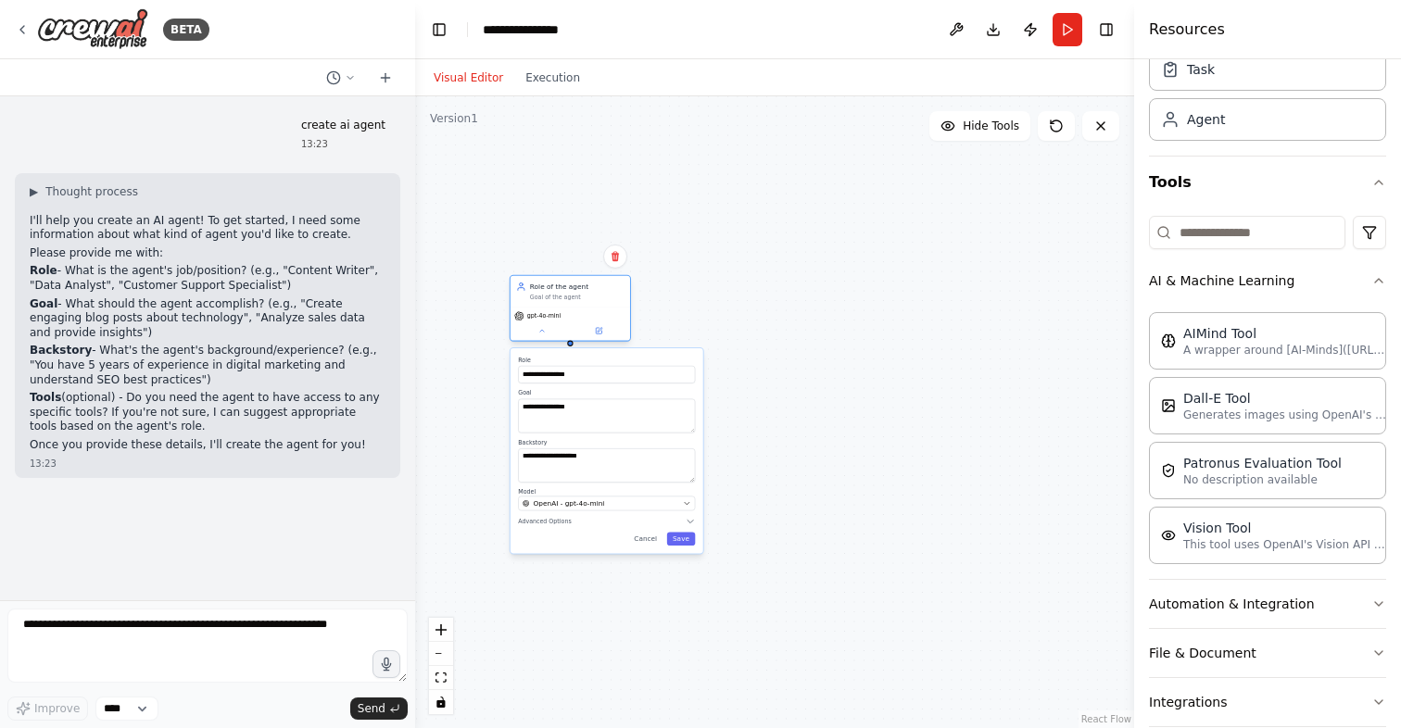
drag, startPoint x: 734, startPoint y: 339, endPoint x: 601, endPoint y: 298, distance: 138.6
click at [601, 298] on div "Goal of the agent" at bounding box center [577, 297] width 94 height 7
click at [955, 252] on div "AIMind Tool A wrapper around [AI-Minds](https://mindsdb.com/minds). Useful for …" at bounding box center [965, 256] width 96 height 27
click at [930, 291] on button at bounding box center [930, 287] width 55 height 12
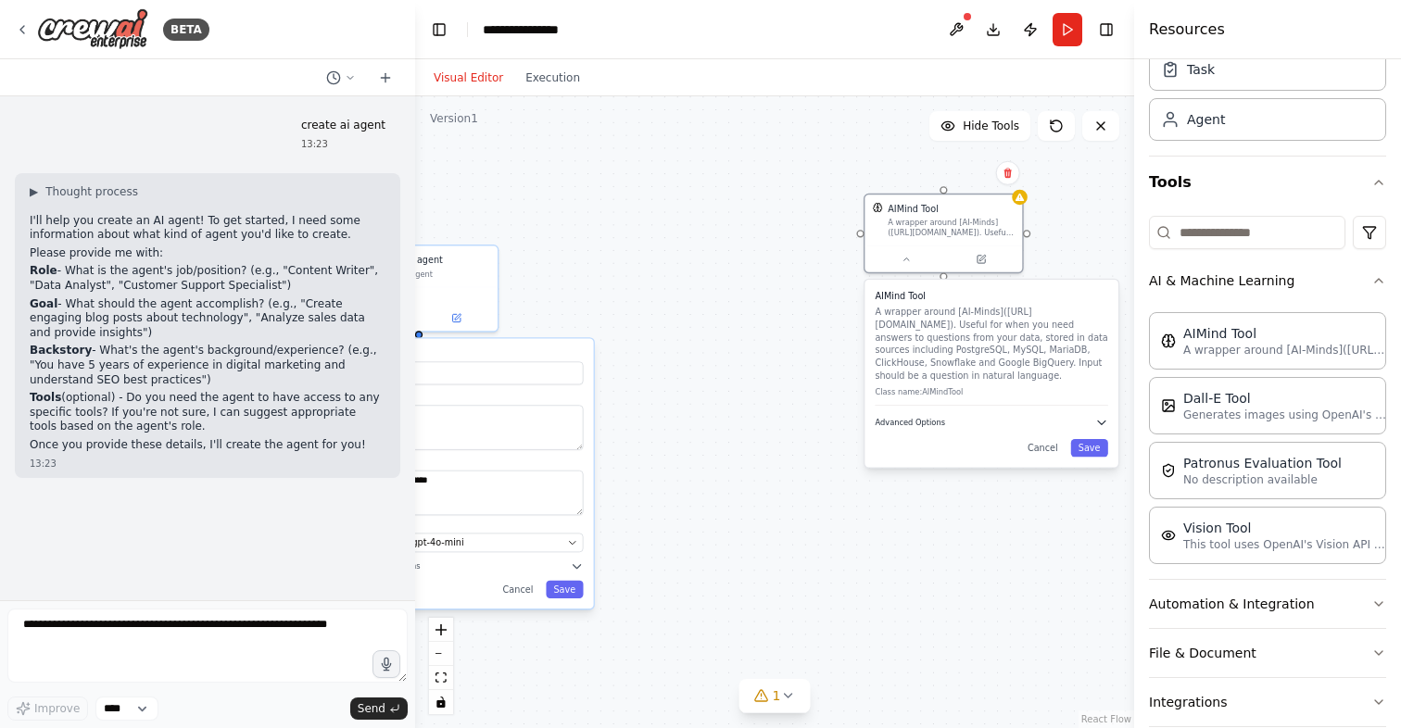
click at [948, 423] on button "Advanced Options" at bounding box center [990, 422] width 232 height 13
click at [1093, 535] on button "Save" at bounding box center [1089, 544] width 37 height 18
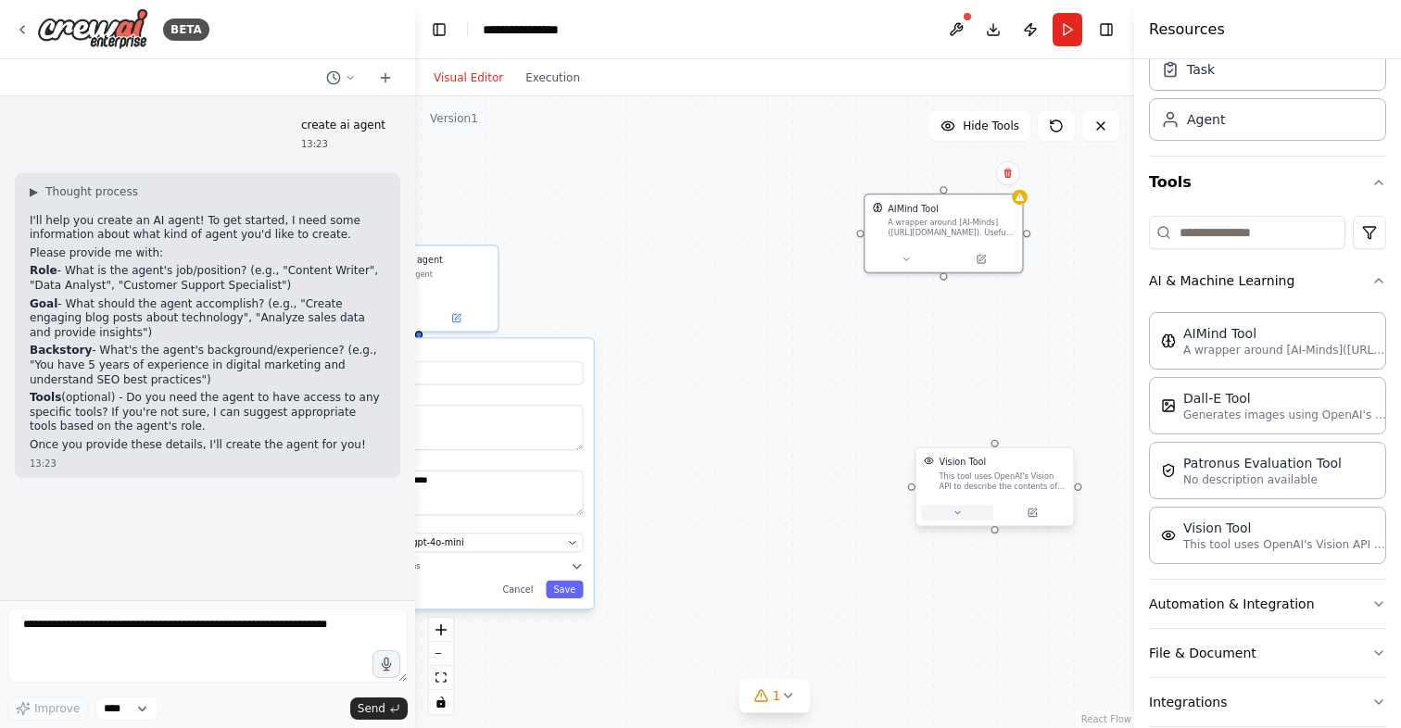
click at [961, 514] on icon at bounding box center [957, 513] width 10 height 10
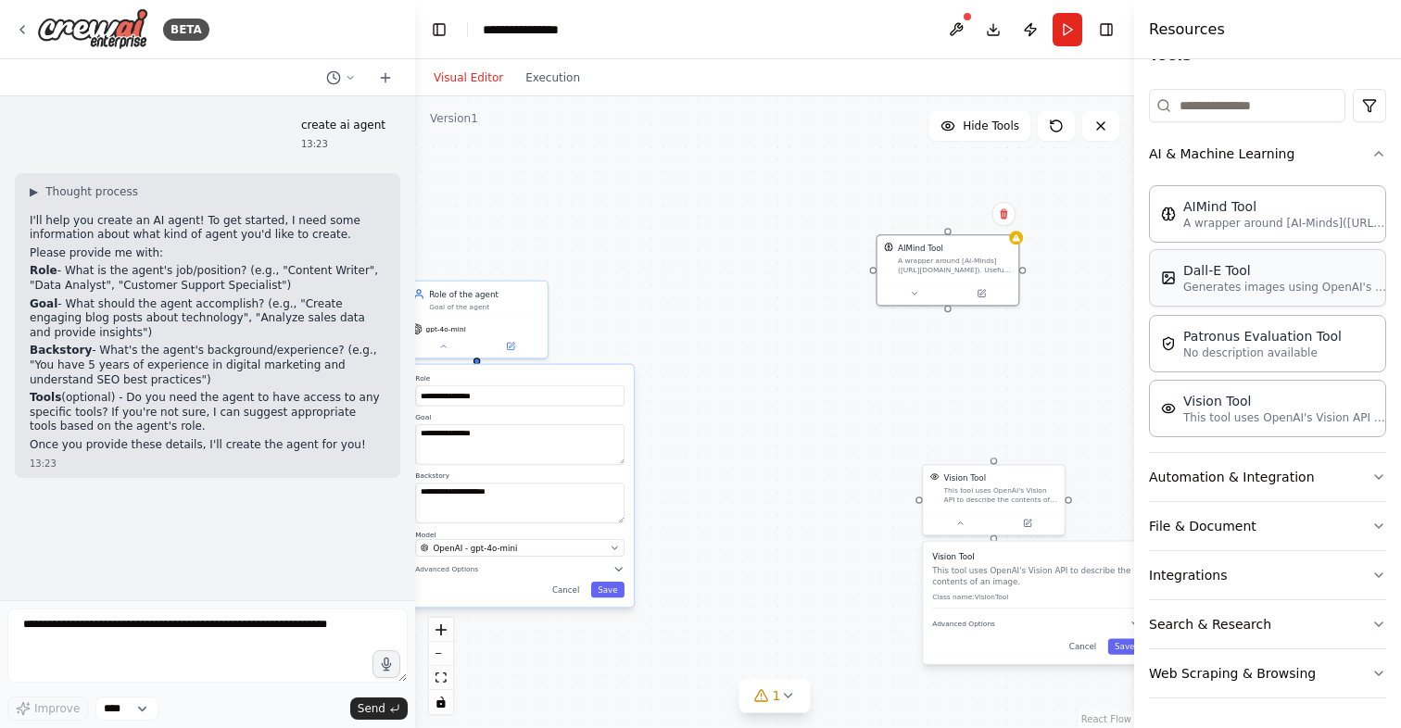
scroll to position [0, 0]
